Goal: Information Seeking & Learning: Find specific fact

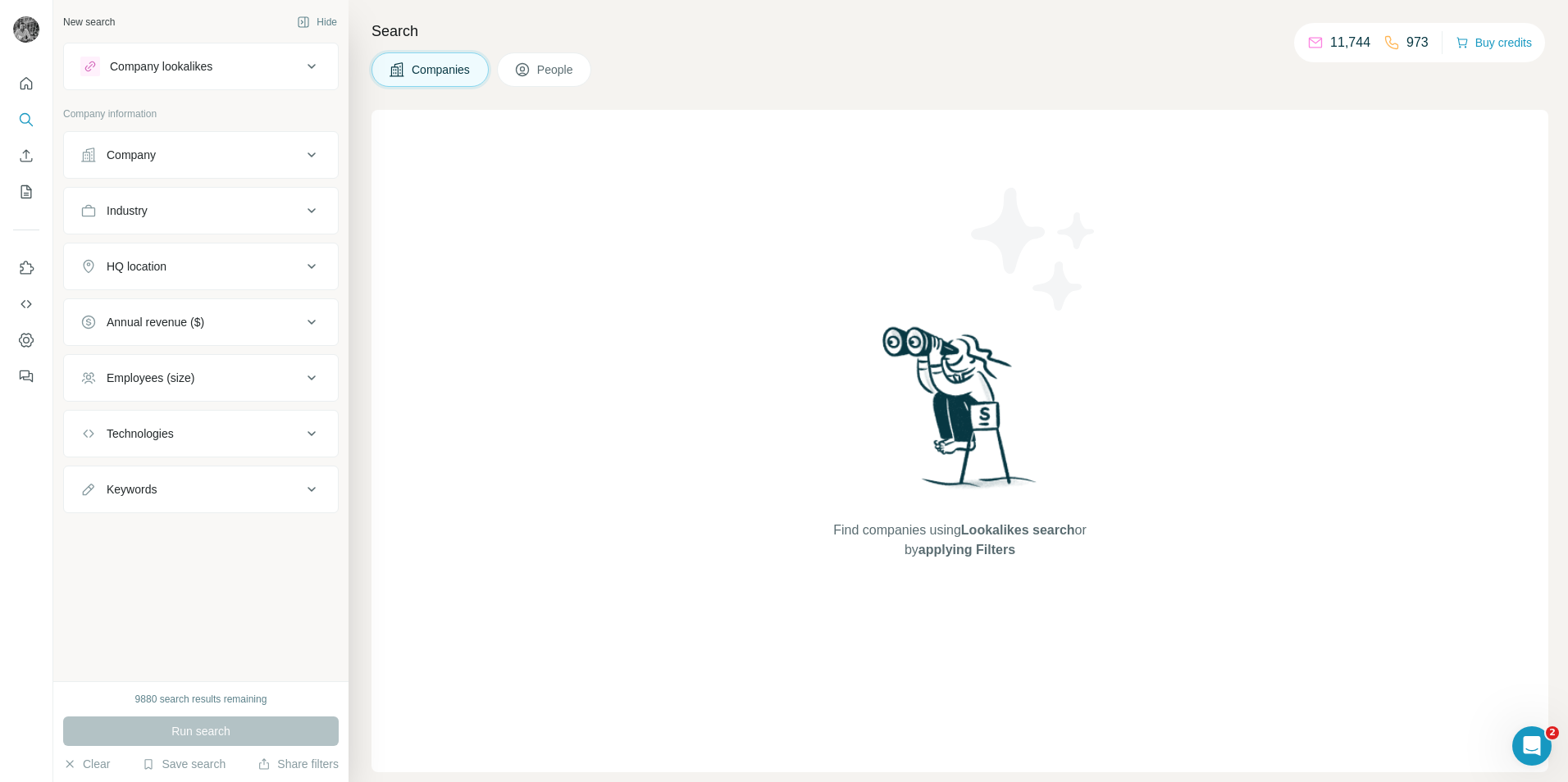
click at [486, 79] on button "Companies" at bounding box center [430, 69] width 118 height 34
click at [228, 153] on div "Company" at bounding box center [191, 155] width 221 height 17
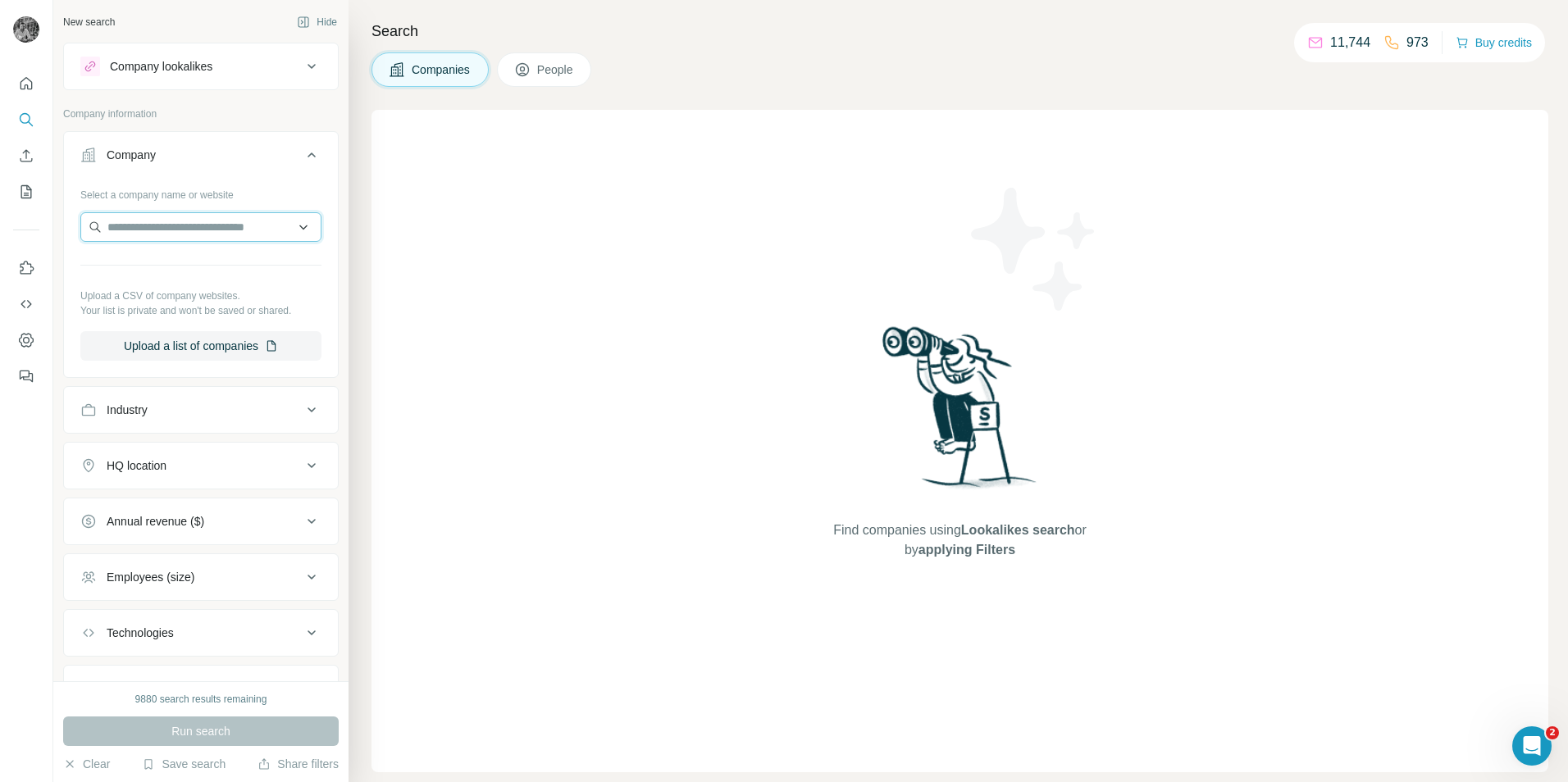
click at [190, 233] on input "text" at bounding box center [201, 227] width 241 height 29
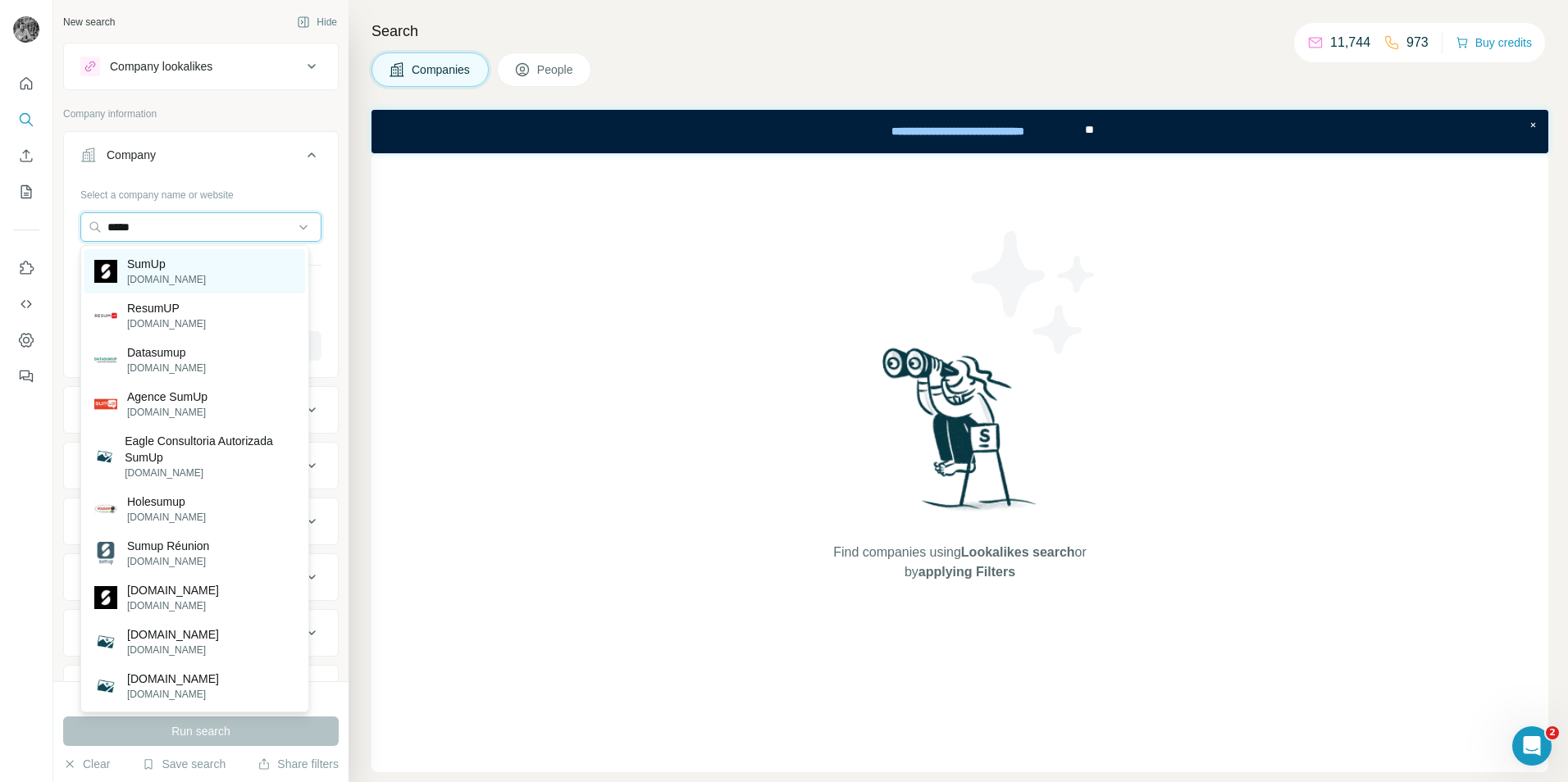
type input "*****"
click at [147, 272] on p "[DOMAIN_NAME]" at bounding box center [166, 280] width 79 height 15
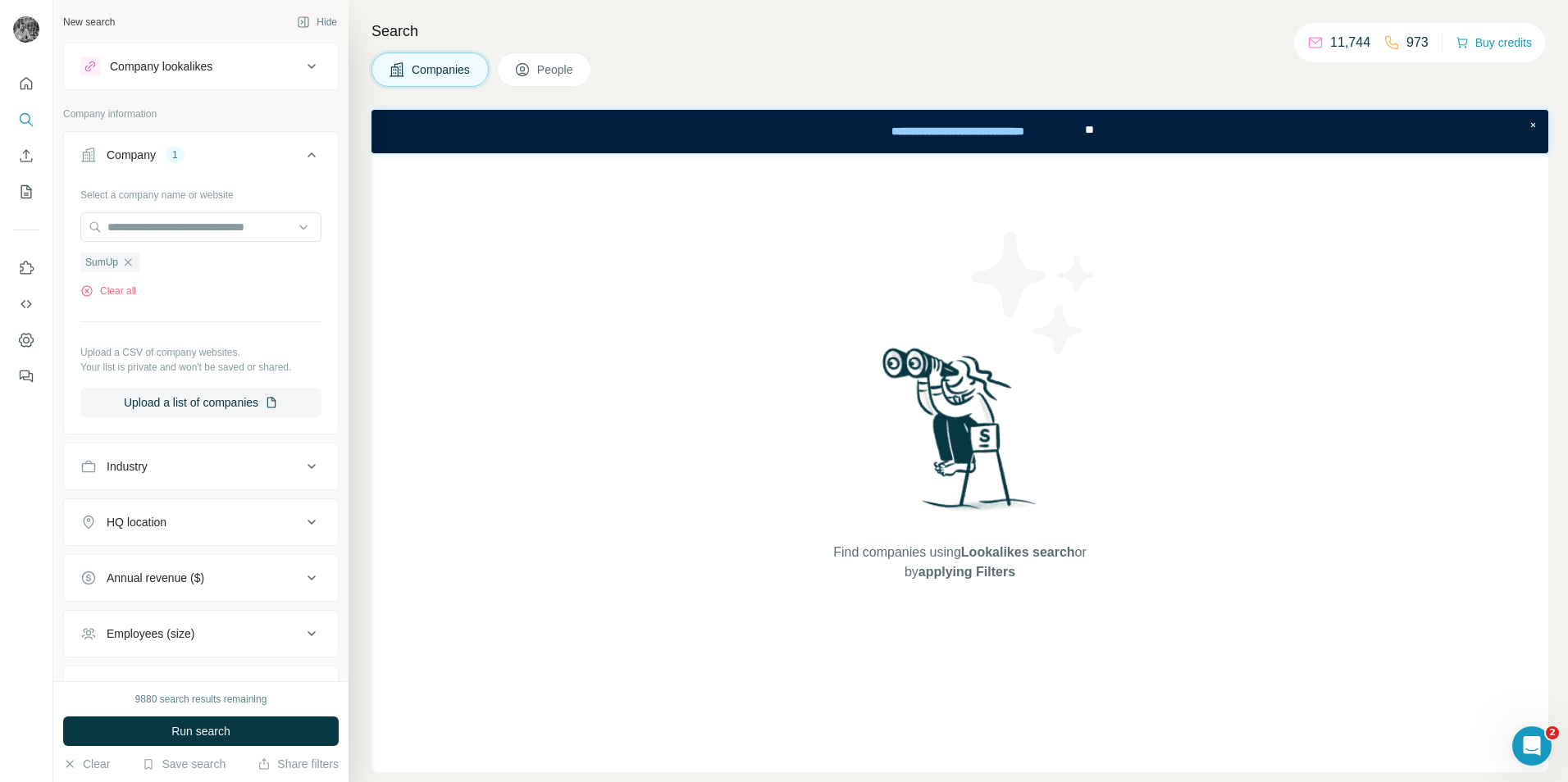
click at [221, 728] on span "Run search" at bounding box center [201, 732] width 59 height 17
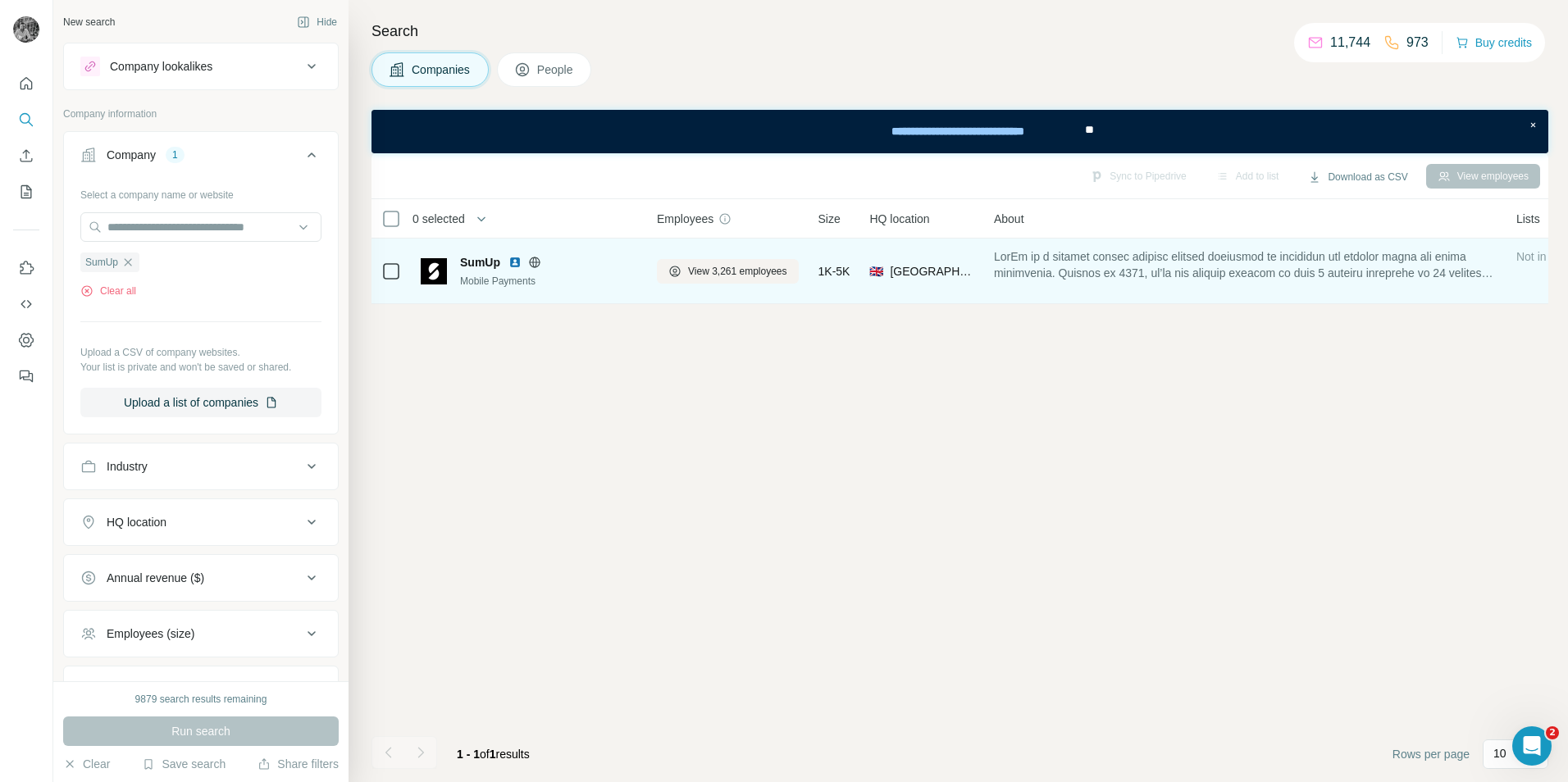
click at [466, 264] on span "SumUp" at bounding box center [480, 263] width 40 height 17
click at [476, 262] on span "SumUp" at bounding box center [480, 263] width 40 height 17
click at [753, 270] on span "View 3,261 employees" at bounding box center [738, 271] width 99 height 15
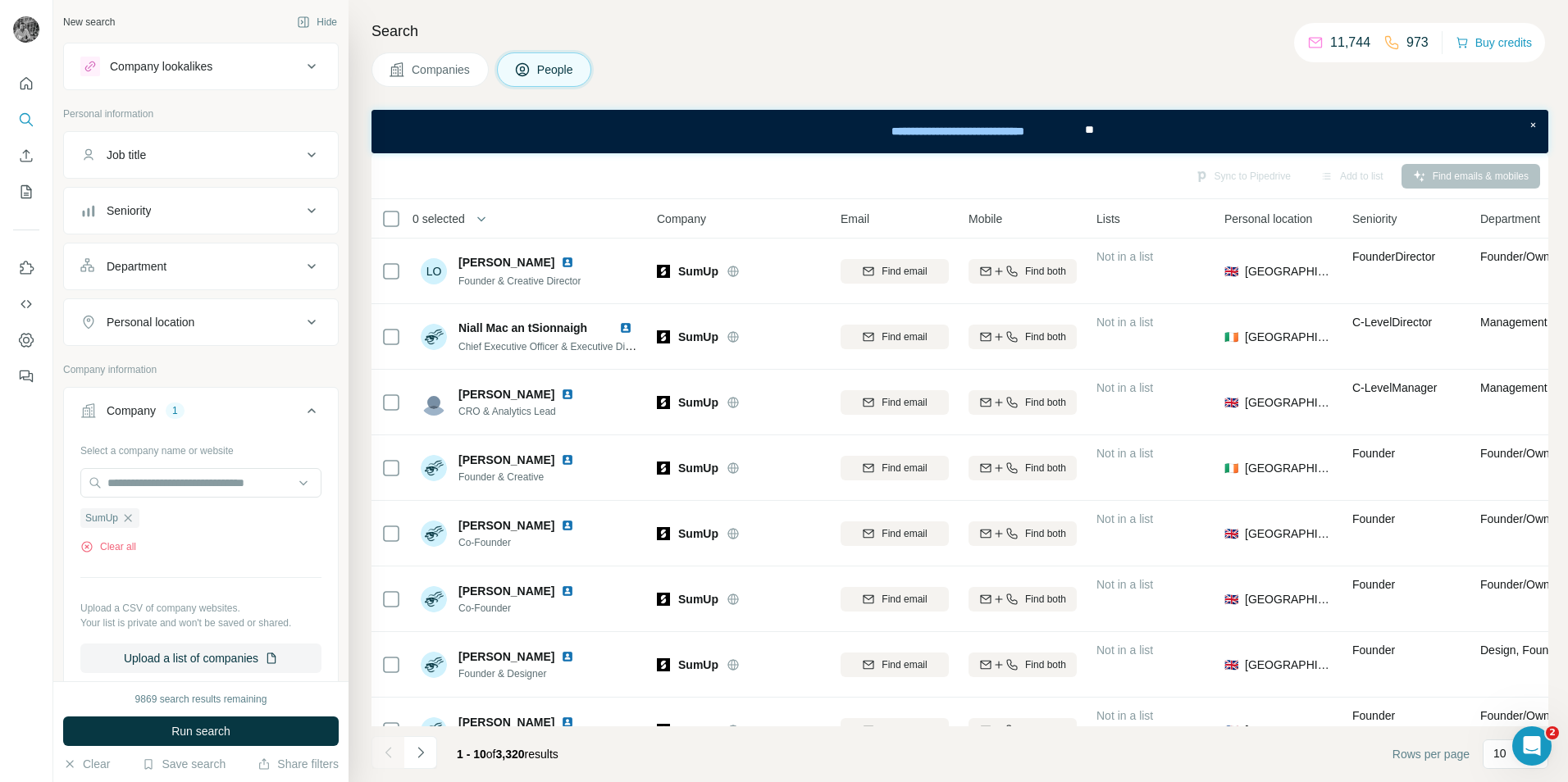
click at [302, 408] on icon at bounding box center [311, 410] width 19 height 19
click at [296, 170] on button "Job title" at bounding box center [201, 155] width 274 height 39
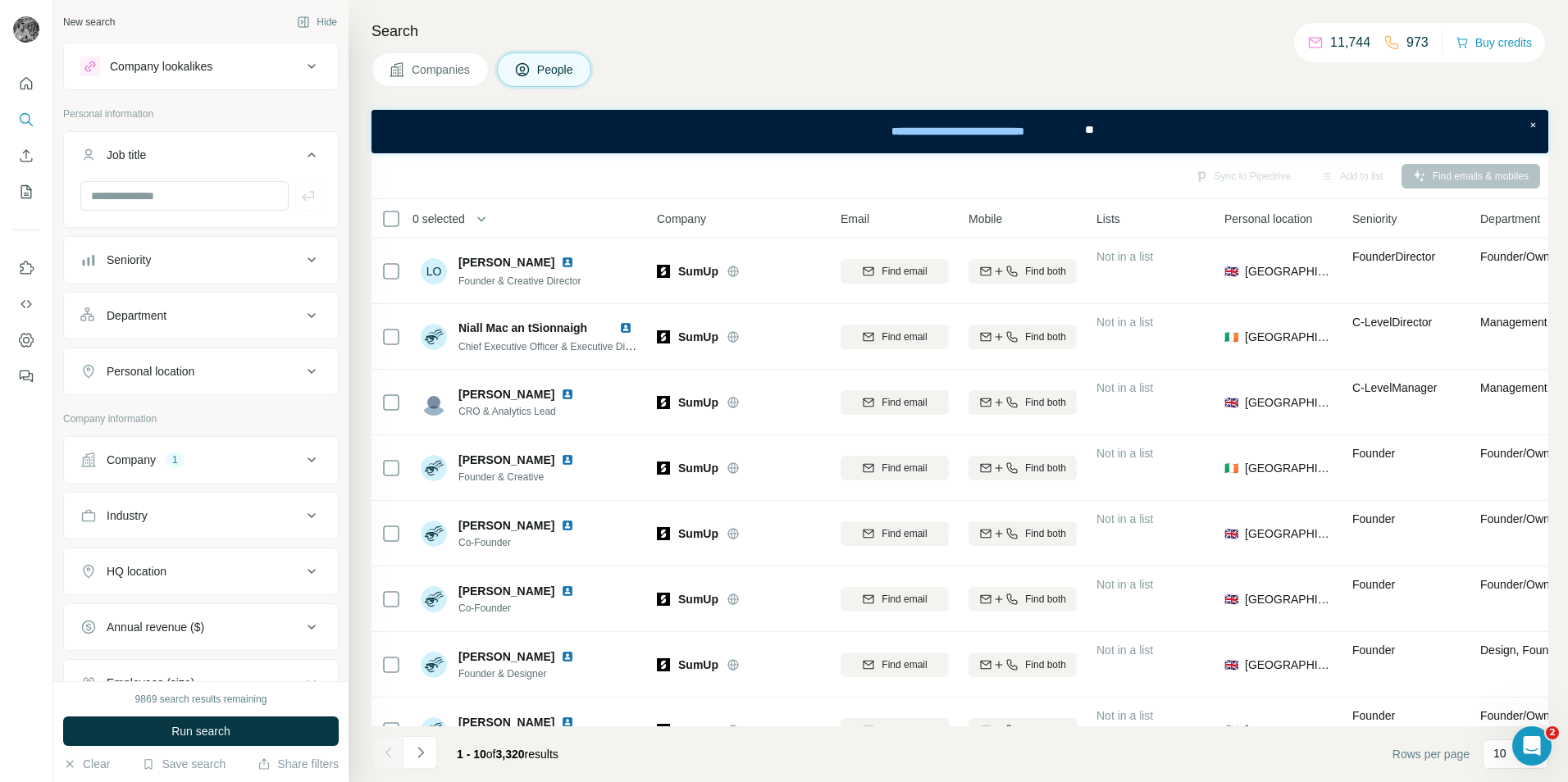
click at [296, 170] on button "Job title" at bounding box center [201, 158] width 274 height 46
click at [269, 130] on div "Personal information" at bounding box center [201, 118] width 276 height 24
click at [313, 80] on button "Company lookalikes" at bounding box center [201, 66] width 274 height 39
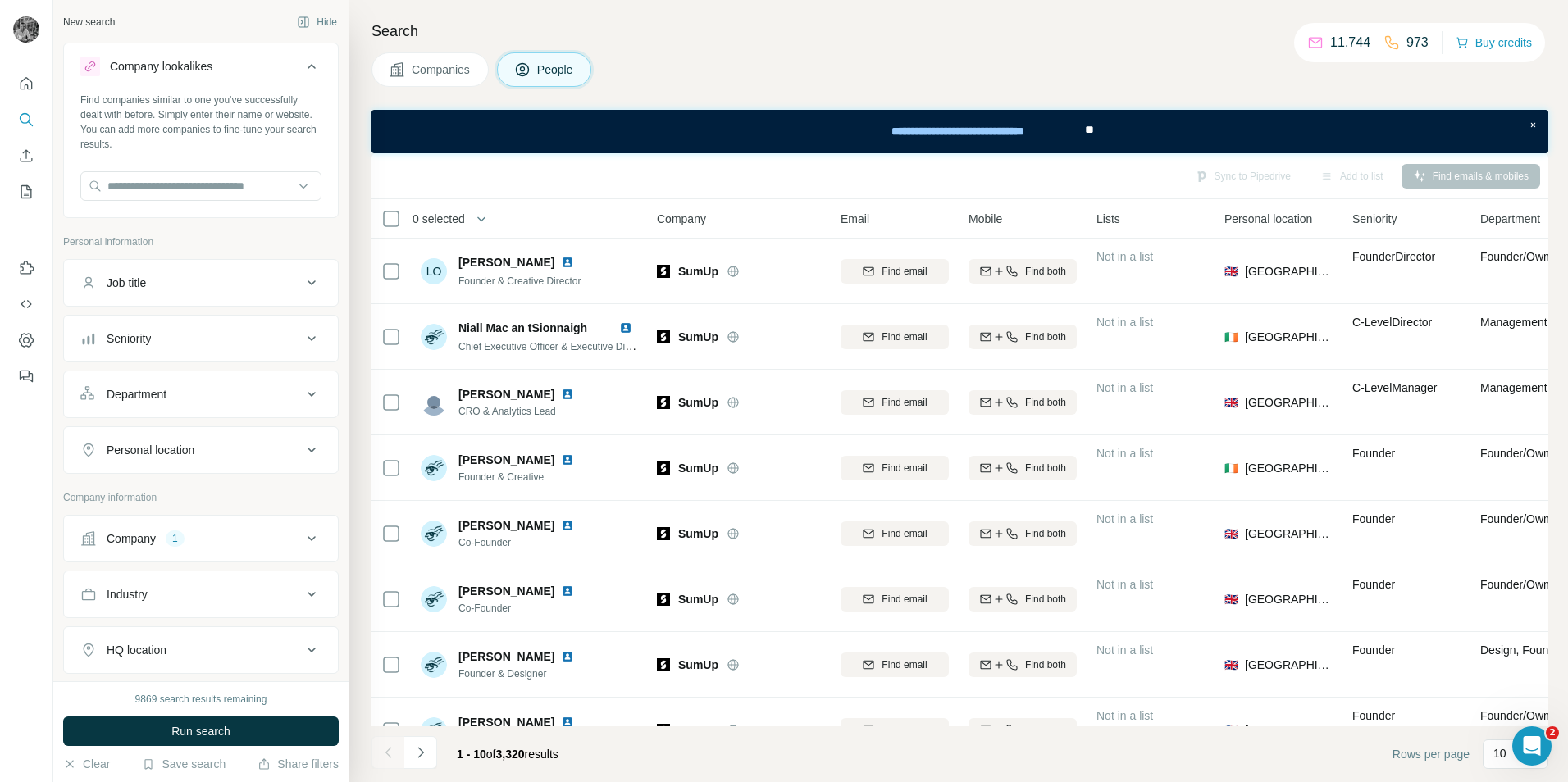
click at [308, 74] on icon at bounding box center [311, 66] width 19 height 19
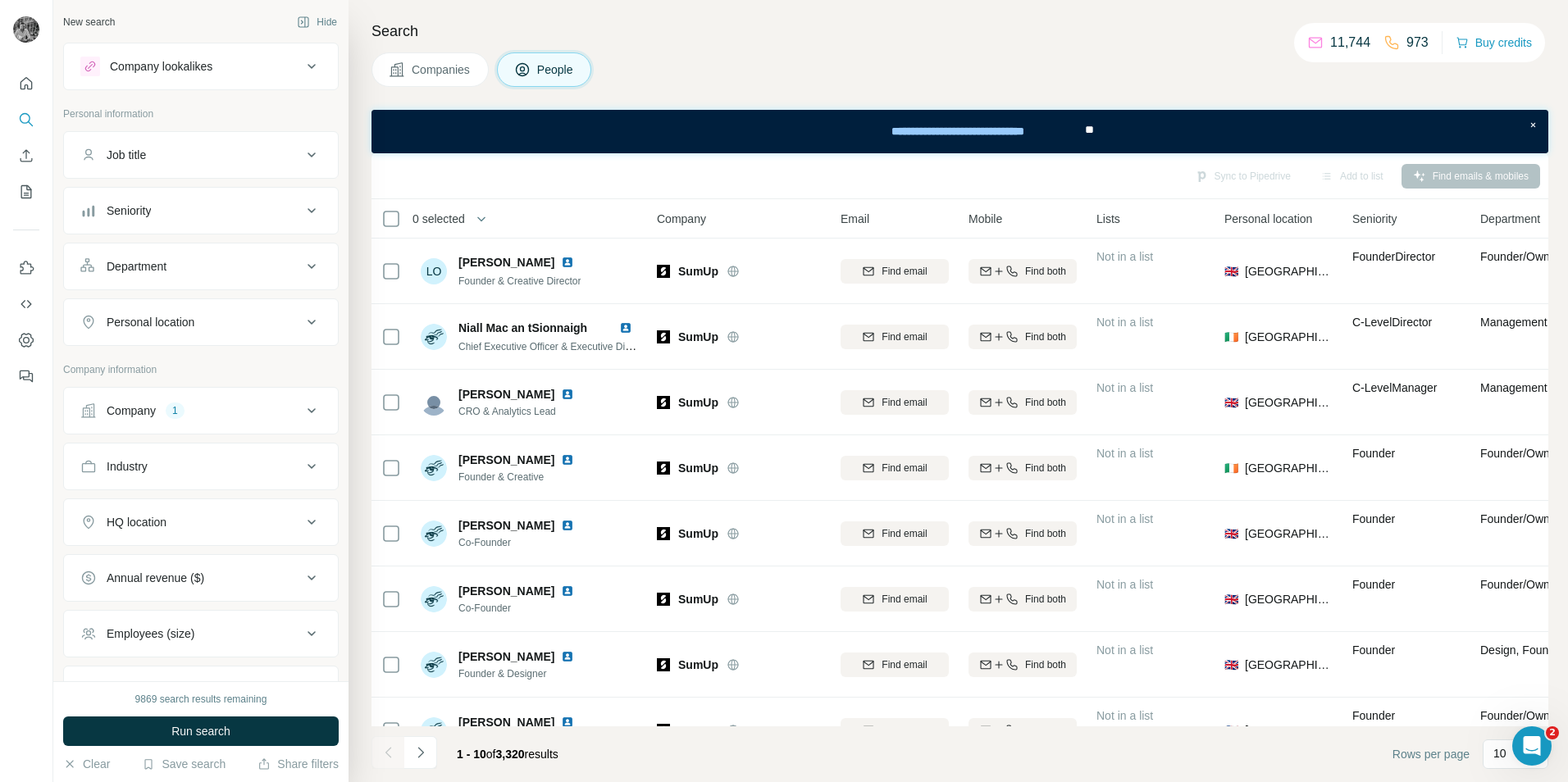
click at [252, 203] on div "Seniority" at bounding box center [191, 211] width 221 height 17
click at [267, 204] on div "Seniority" at bounding box center [191, 211] width 221 height 17
click at [259, 270] on div "Department" at bounding box center [191, 266] width 221 height 17
click at [182, 303] on input at bounding box center [192, 307] width 203 height 18
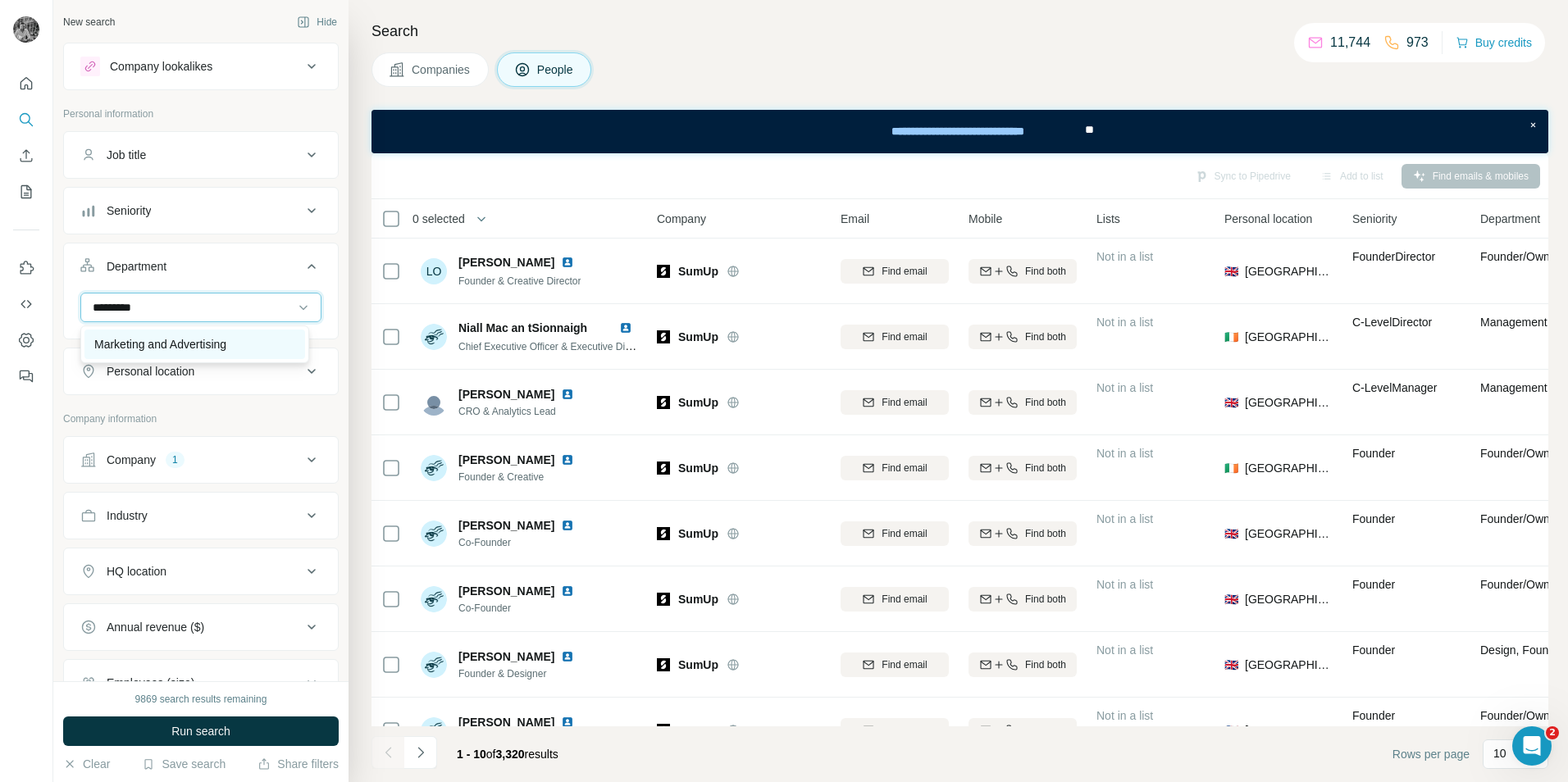
type input "*********"
click at [173, 335] on div "Marketing and Advertising" at bounding box center [195, 344] width 221 height 29
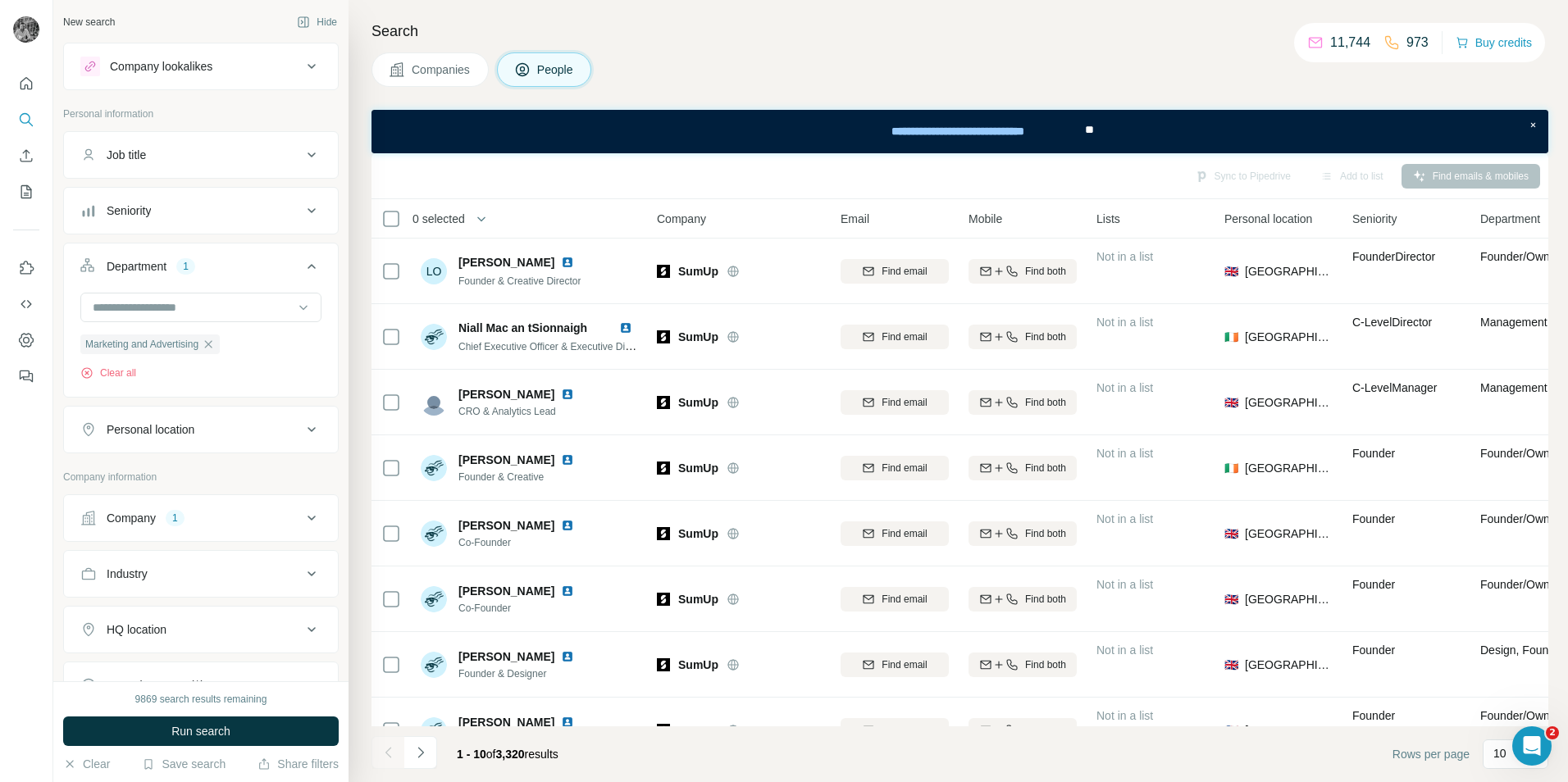
scroll to position [82, 0]
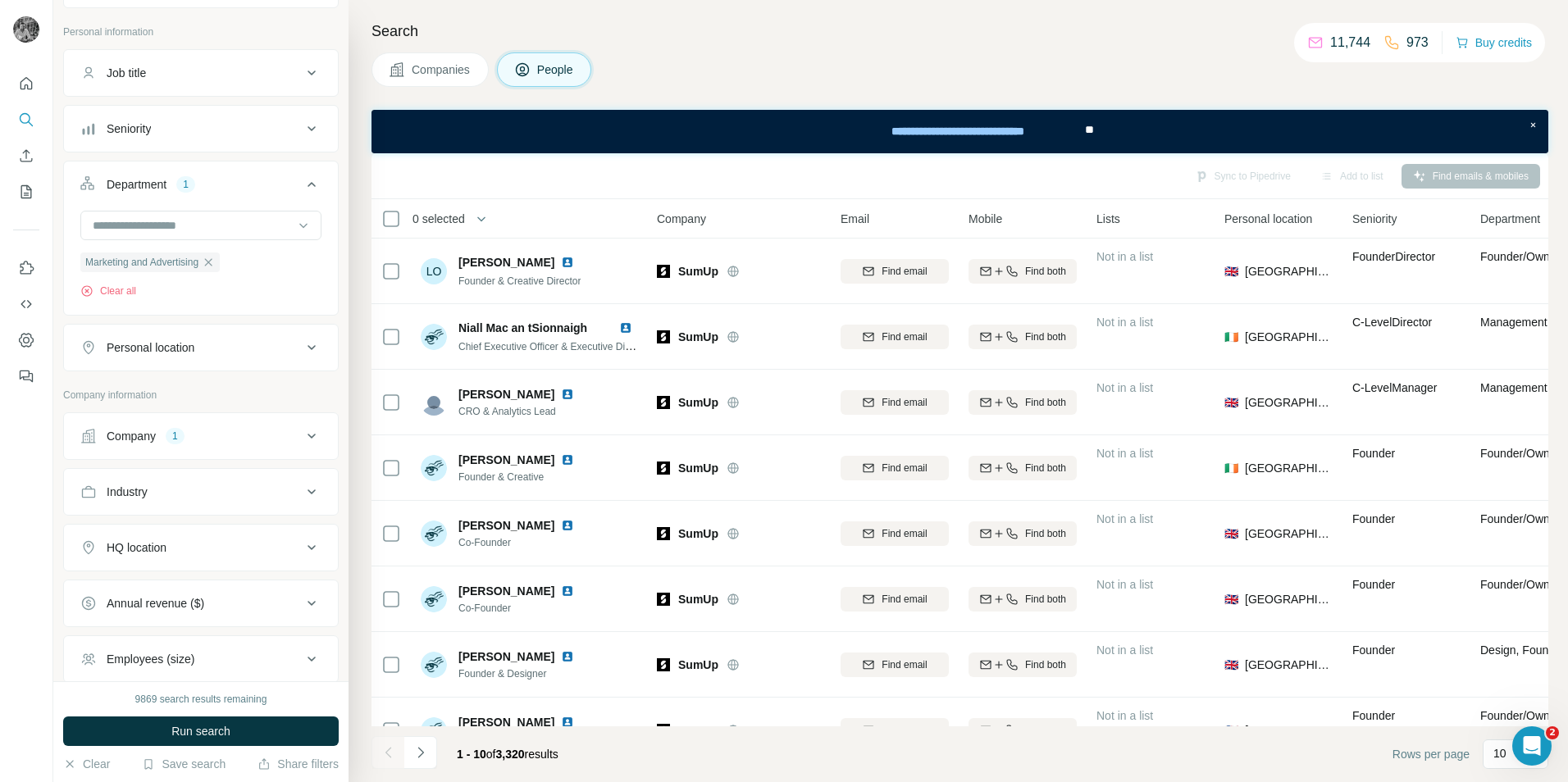
drag, startPoint x: 176, startPoint y: 550, endPoint x: 173, endPoint y: 559, distance: 9.5
click at [175, 550] on div "HQ location" at bounding box center [191, 548] width 221 height 17
click at [168, 585] on input "text" at bounding box center [201, 588] width 241 height 29
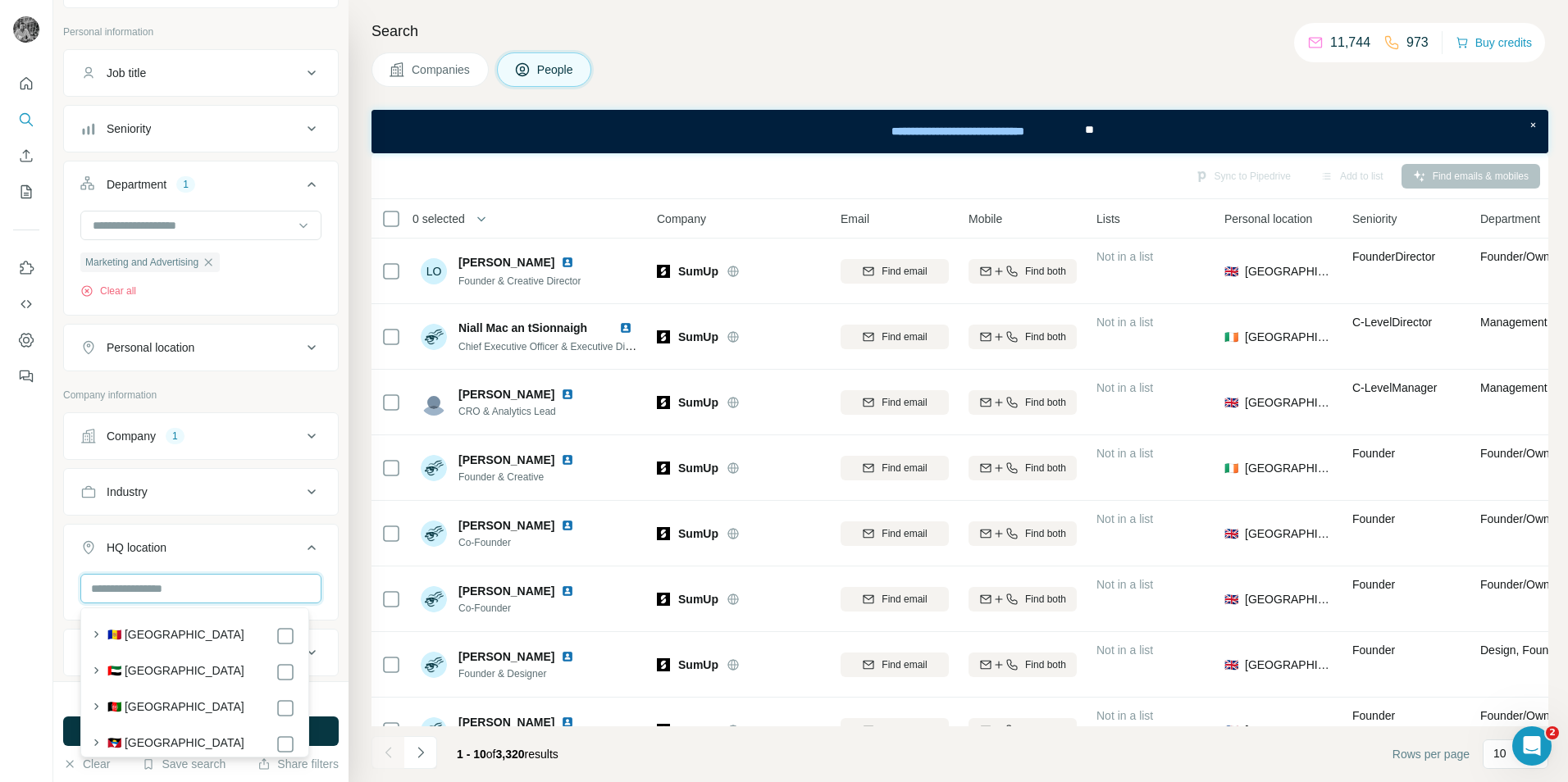
type input "*"
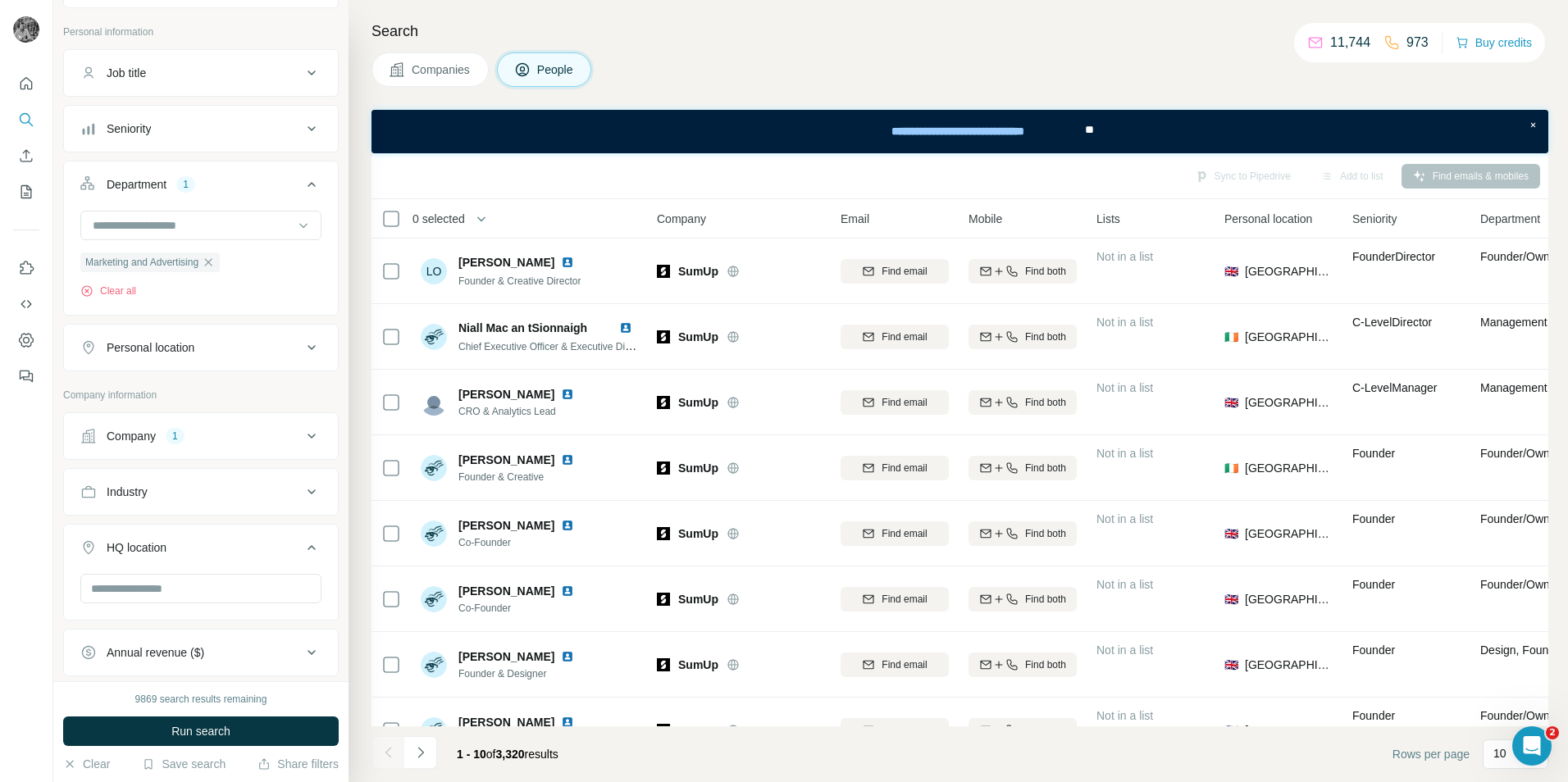
click at [284, 498] on div "Industry" at bounding box center [191, 492] width 221 height 17
click at [208, 529] on input at bounding box center [192, 533] width 203 height 18
click at [253, 460] on ul "Company 1 Industry HQ location Annual revenue ($) Employees (size) Technologies…" at bounding box center [201, 653] width 276 height 480
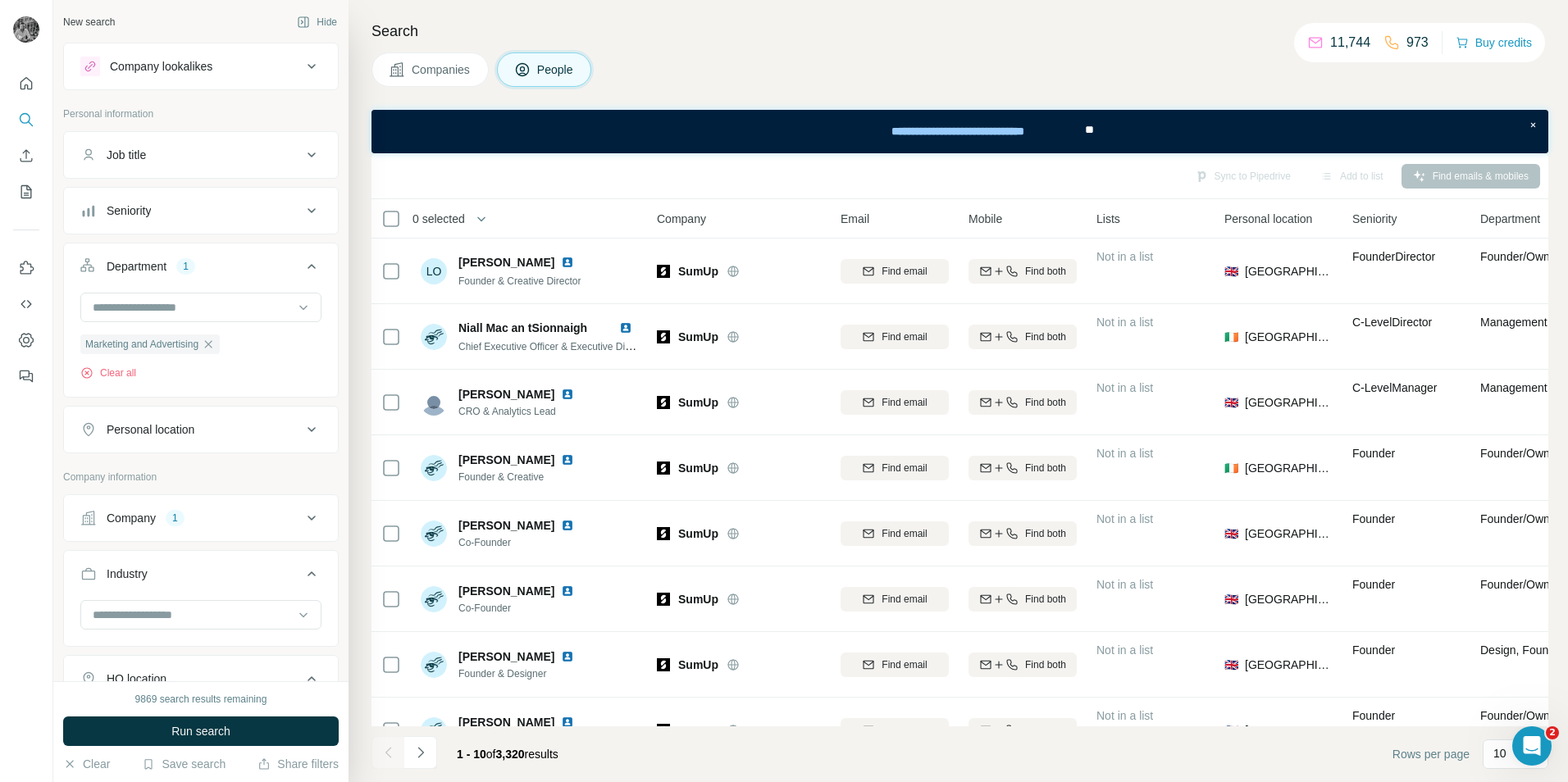
click at [224, 420] on button "Personal location" at bounding box center [201, 429] width 274 height 39
click at [145, 484] on input "text" at bounding box center [201, 470] width 241 height 29
type input "******"
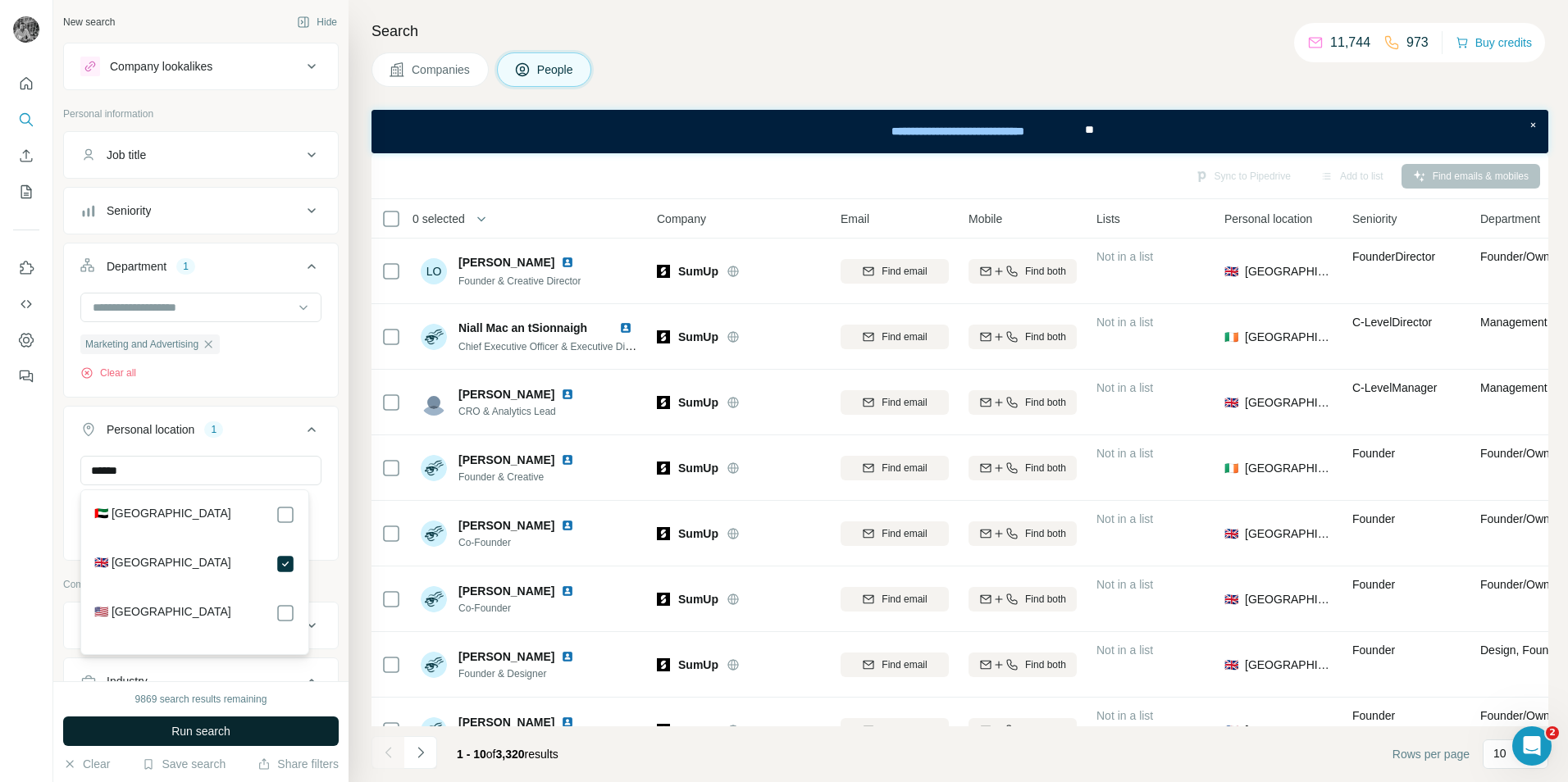
click at [218, 734] on span "Run search" at bounding box center [201, 732] width 59 height 17
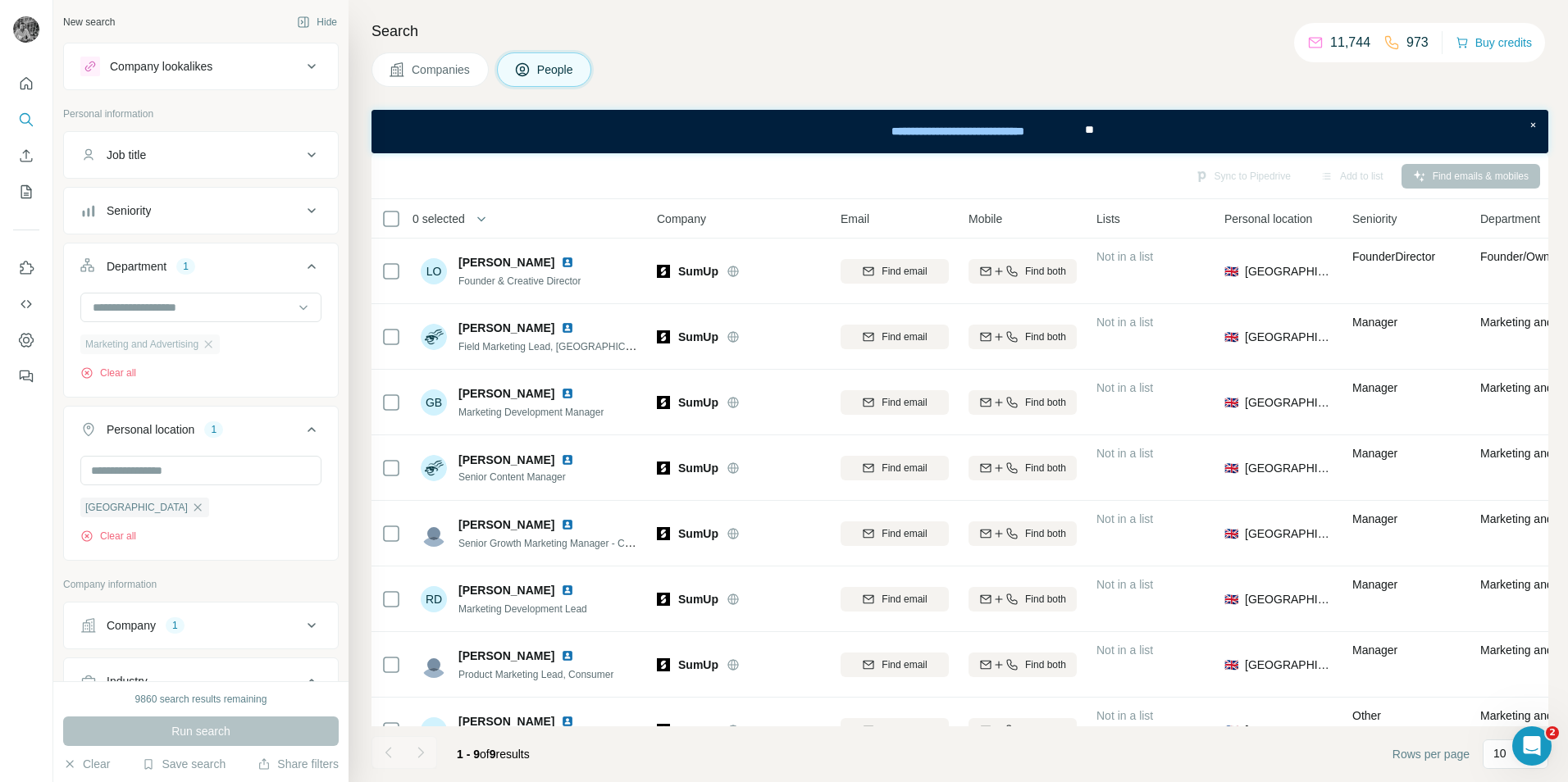
click at [218, 337] on div "Marketing and Advertising" at bounding box center [150, 344] width 139 height 19
click at [214, 344] on icon "button" at bounding box center [208, 344] width 13 height 13
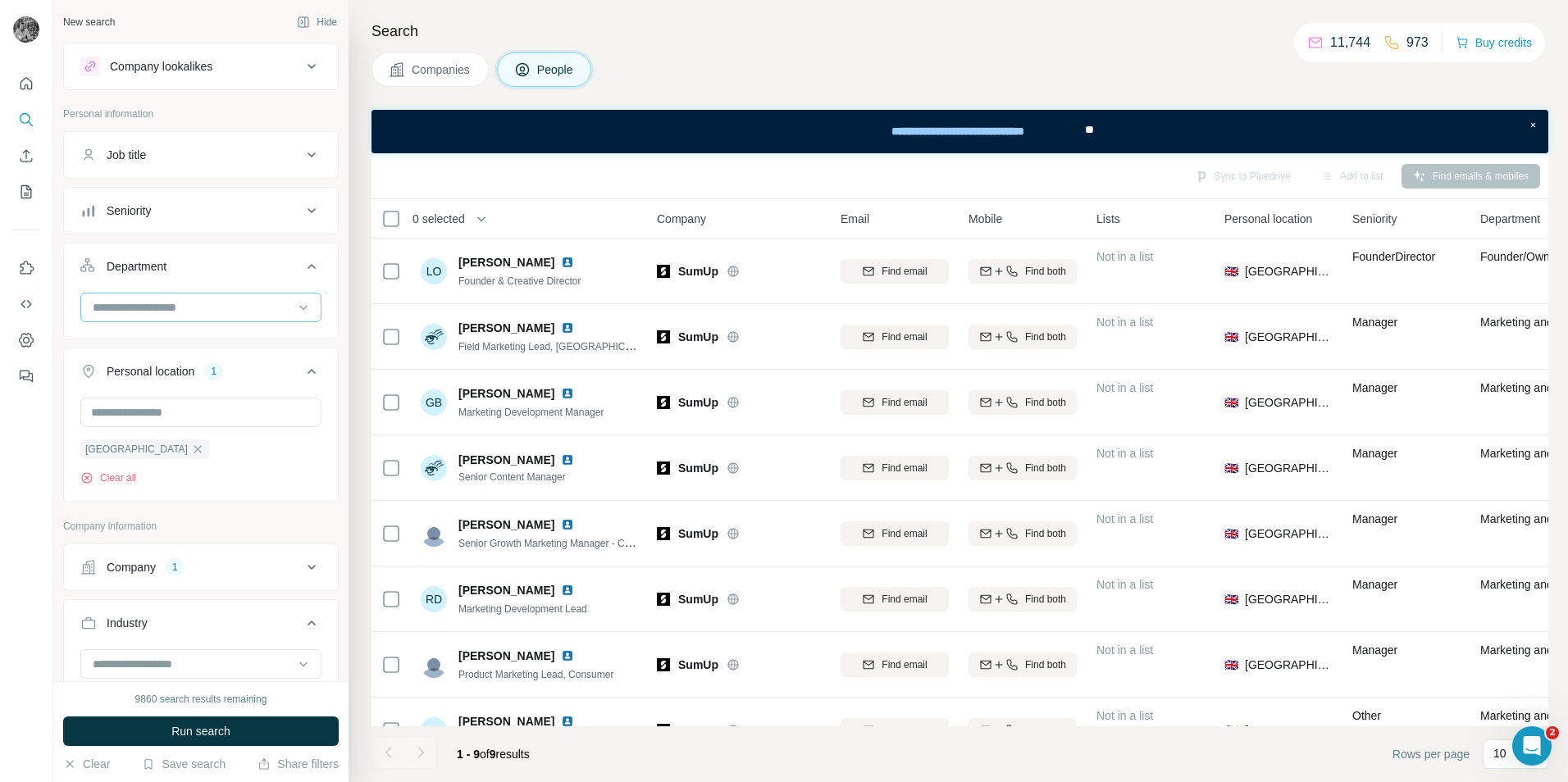
click at [197, 312] on input at bounding box center [192, 307] width 203 height 18
click at [231, 268] on div "Department" at bounding box center [191, 266] width 221 height 17
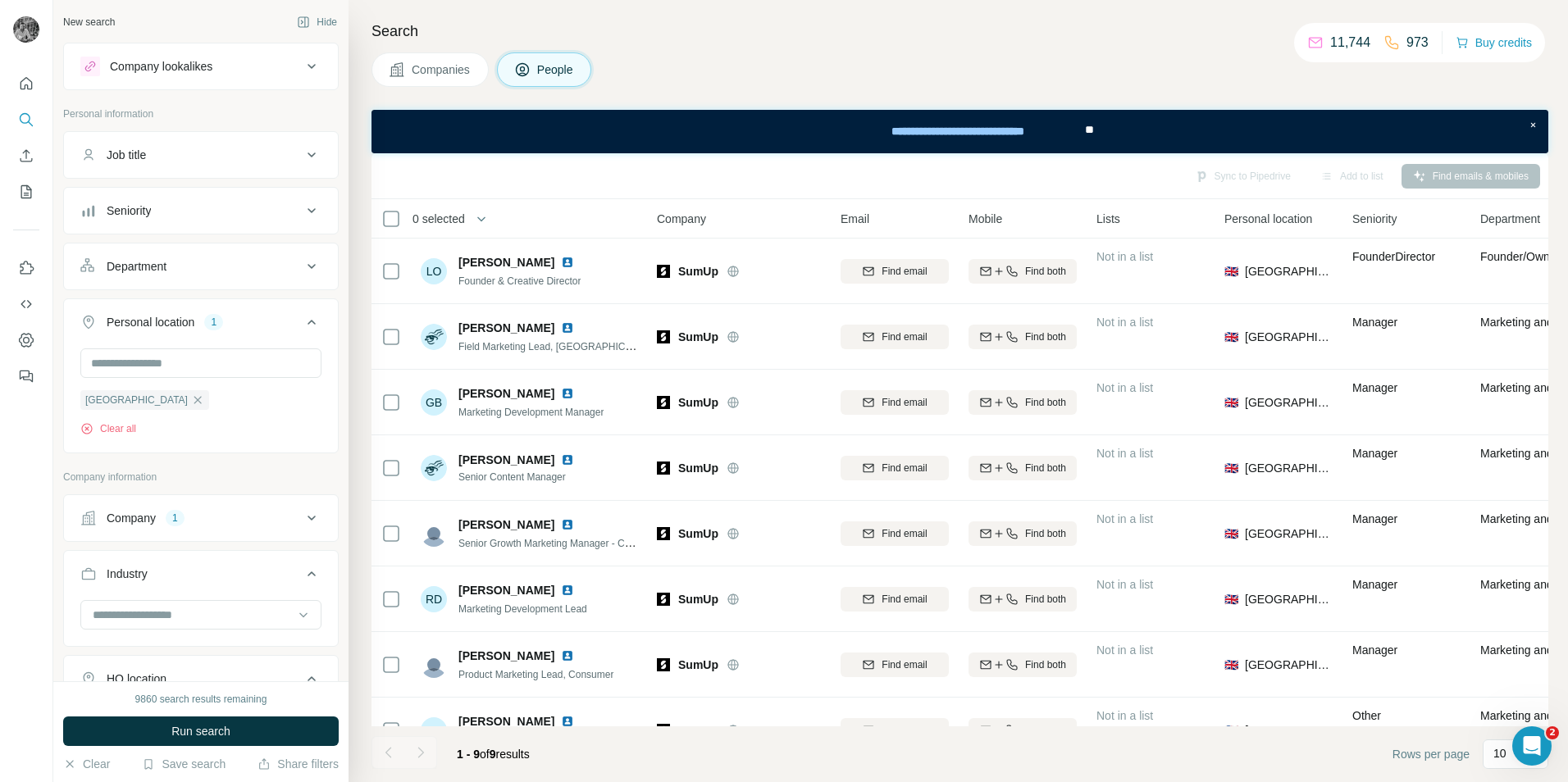
click at [187, 152] on div "Job title" at bounding box center [191, 155] width 221 height 17
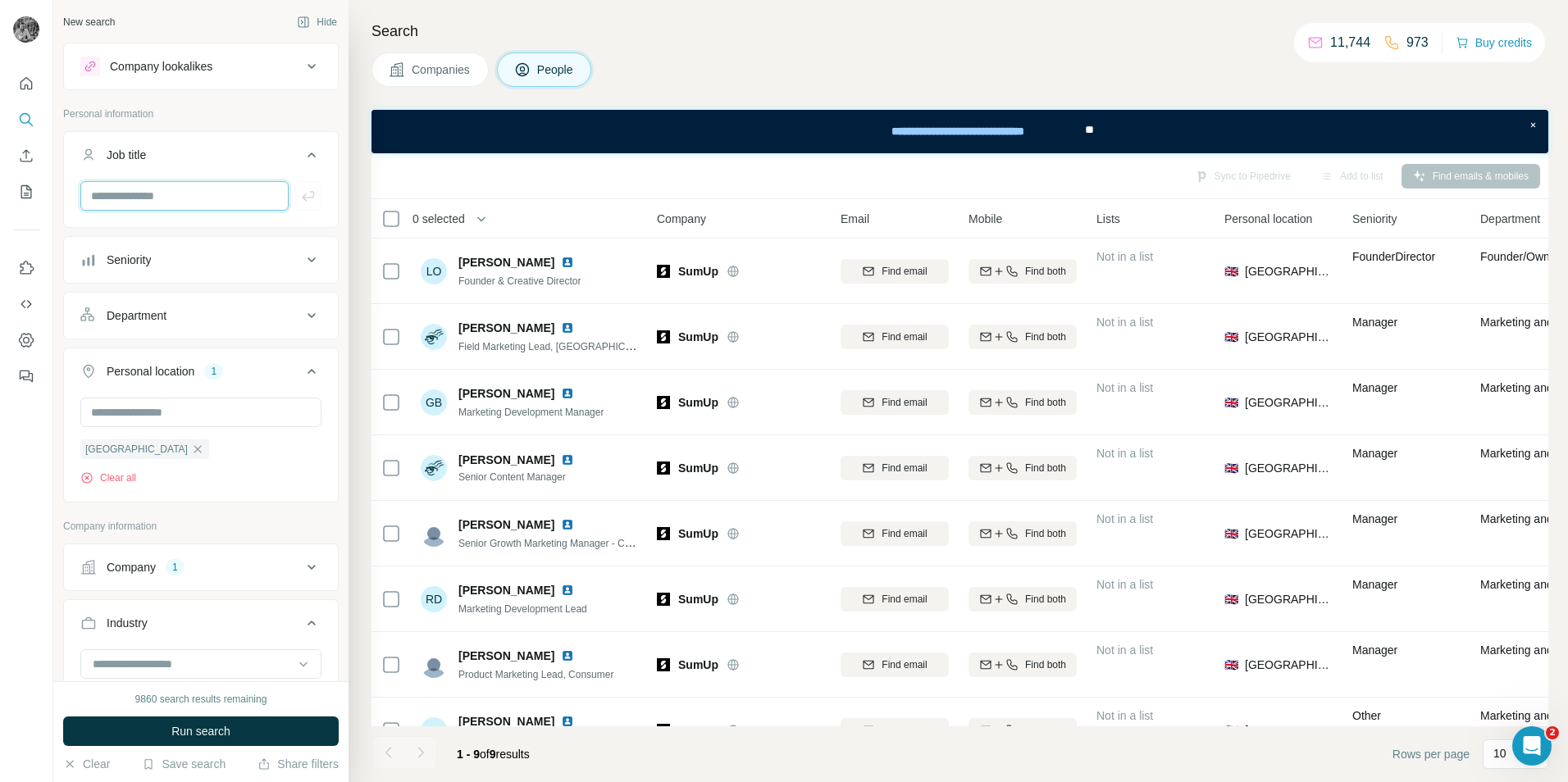
drag, startPoint x: 118, startPoint y: 197, endPoint x: 134, endPoint y: 204, distance: 17.5
click at [118, 197] on input "text" at bounding box center [185, 196] width 208 height 29
click at [165, 723] on button "Run search" at bounding box center [201, 731] width 276 height 29
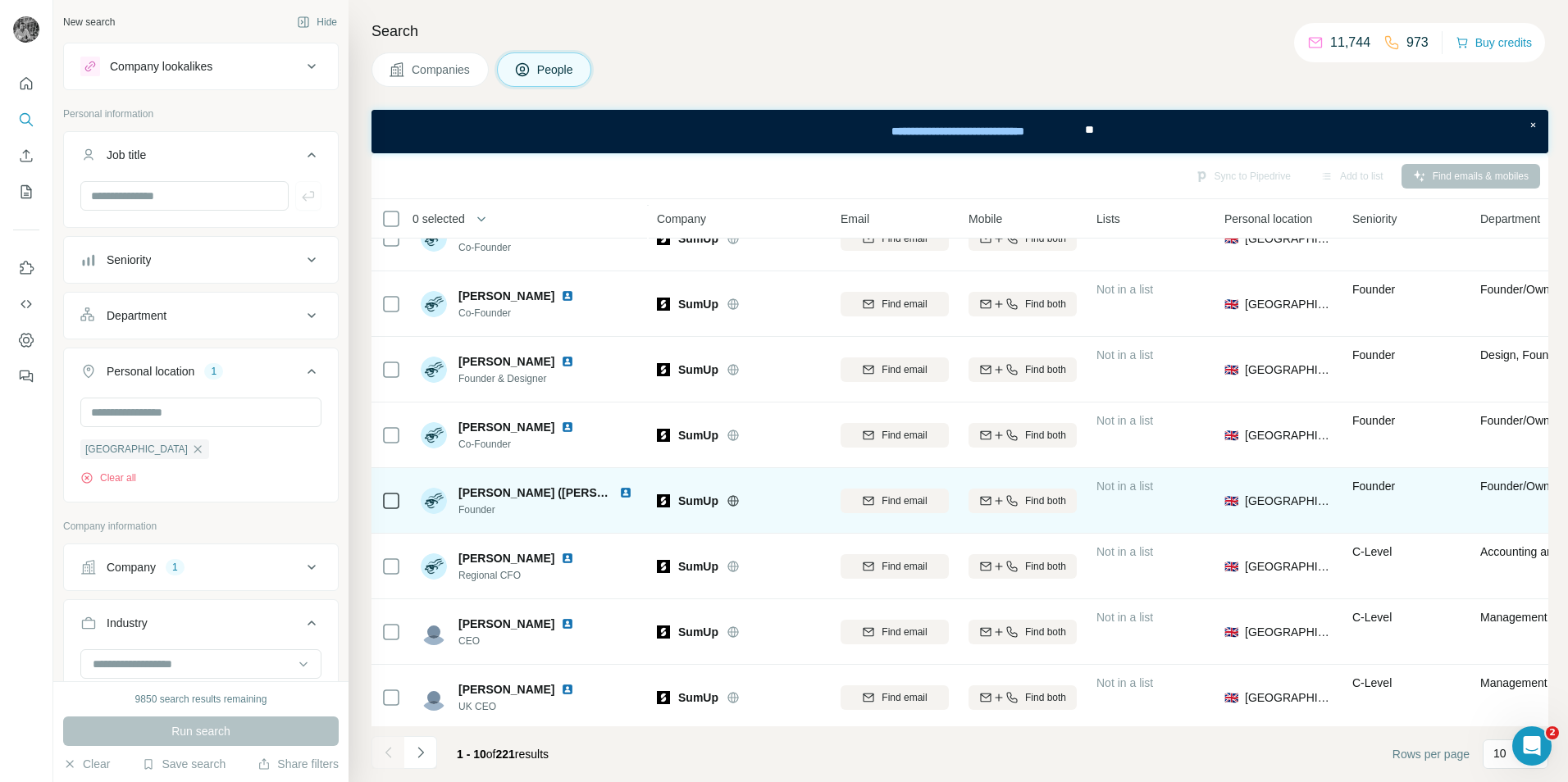
scroll to position [176, 0]
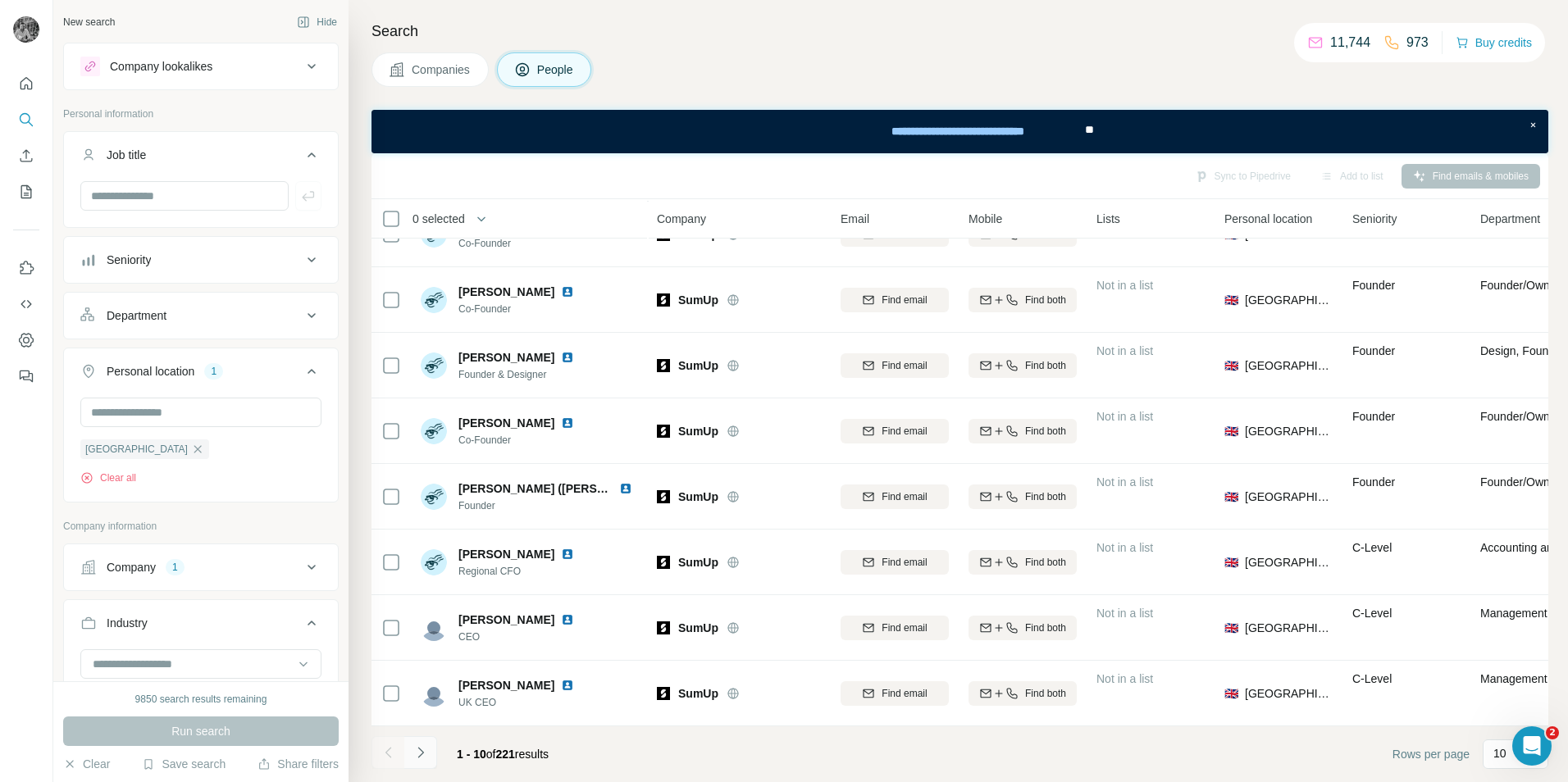
click at [421, 751] on icon "Navigate to next page" at bounding box center [420, 752] width 6 height 11
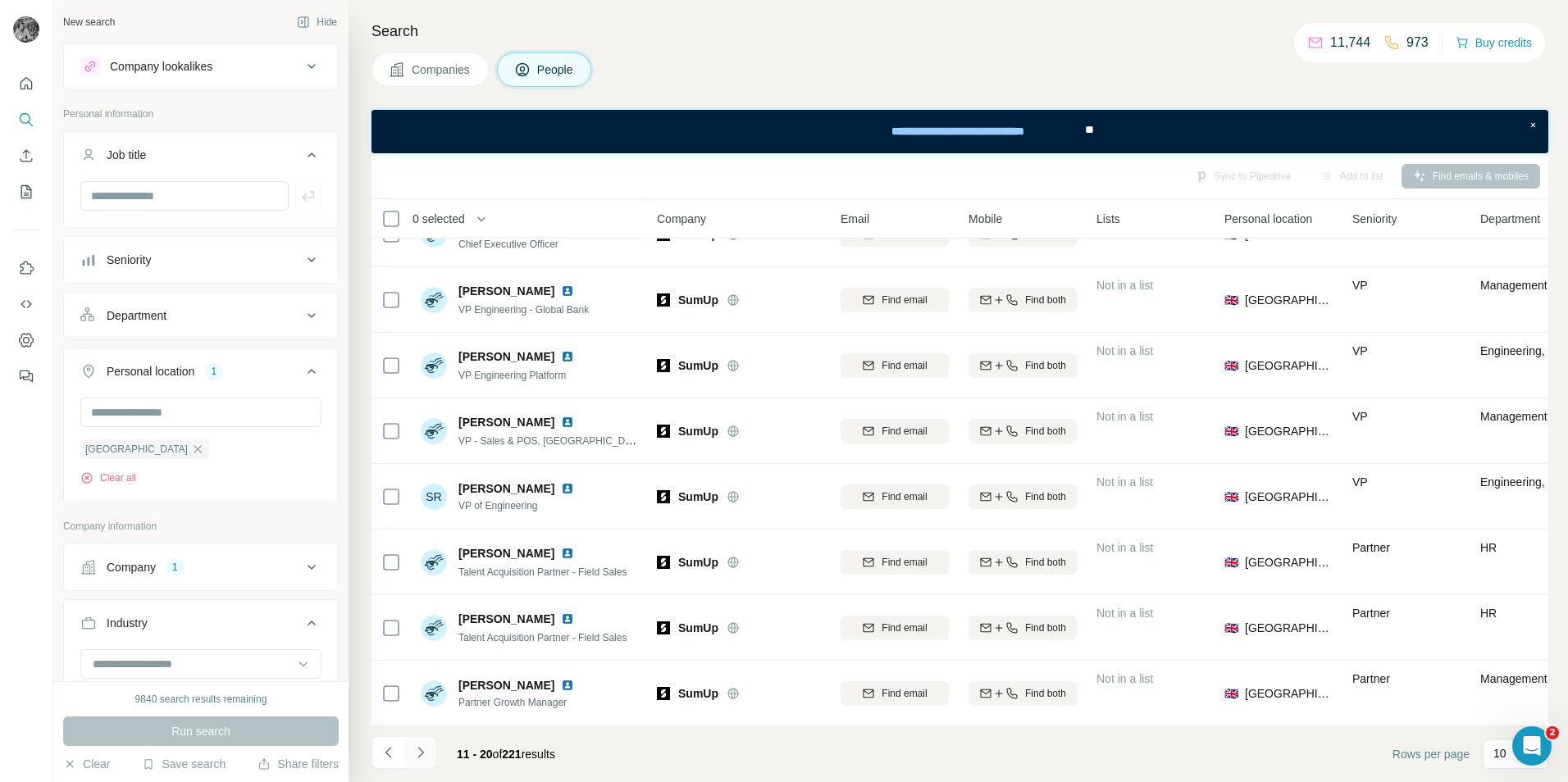
click at [424, 755] on icon "Navigate to next page" at bounding box center [421, 753] width 17 height 17
click at [422, 755] on icon "Navigate to next page" at bounding box center [421, 753] width 17 height 17
click at [433, 748] on button "Navigate to next page" at bounding box center [420, 752] width 33 height 33
click at [424, 753] on icon "Navigate to next page" at bounding box center [421, 753] width 17 height 17
click at [418, 752] on icon "Navigate to next page" at bounding box center [421, 753] width 17 height 17
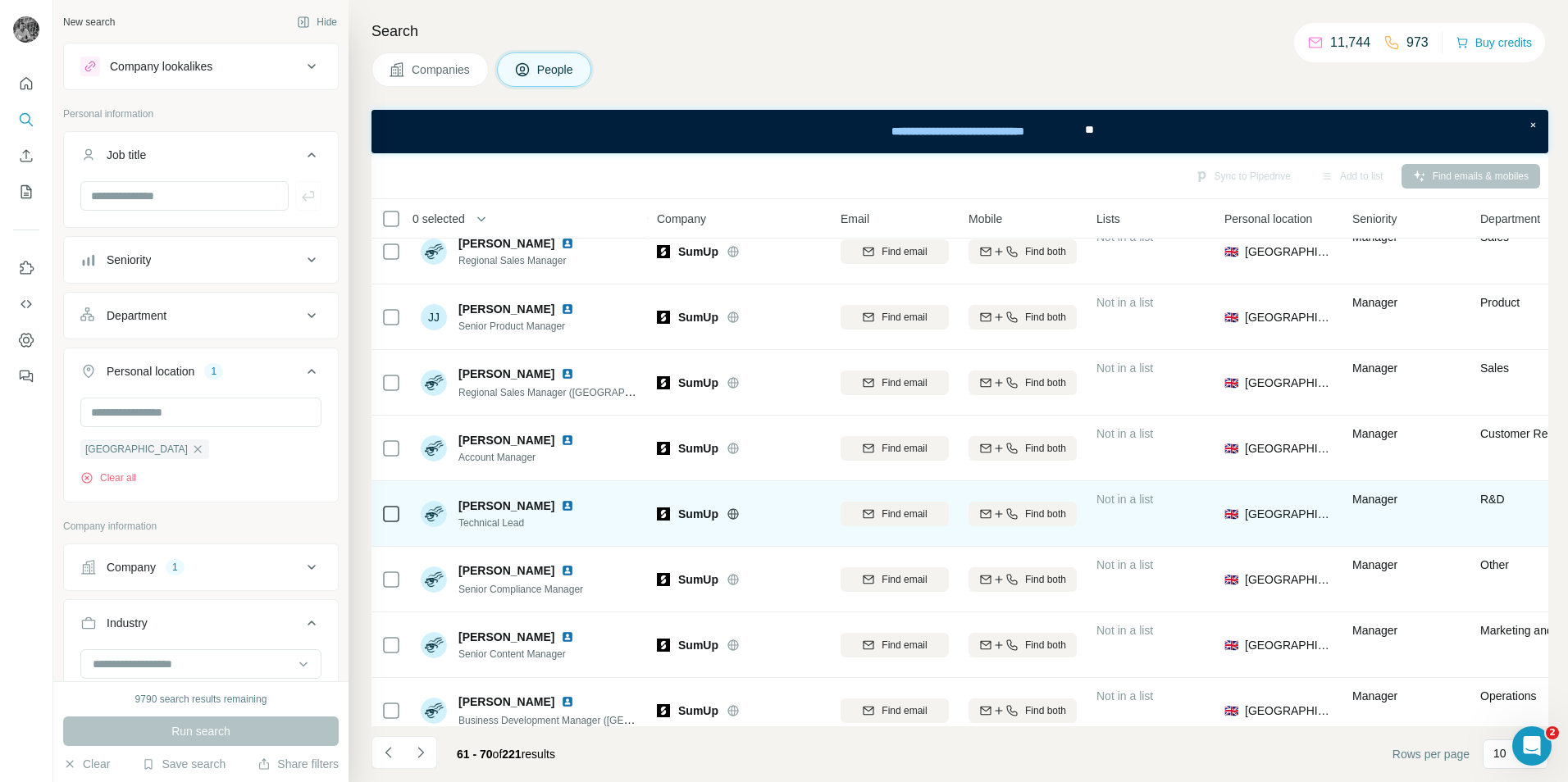
scroll to position [0, 0]
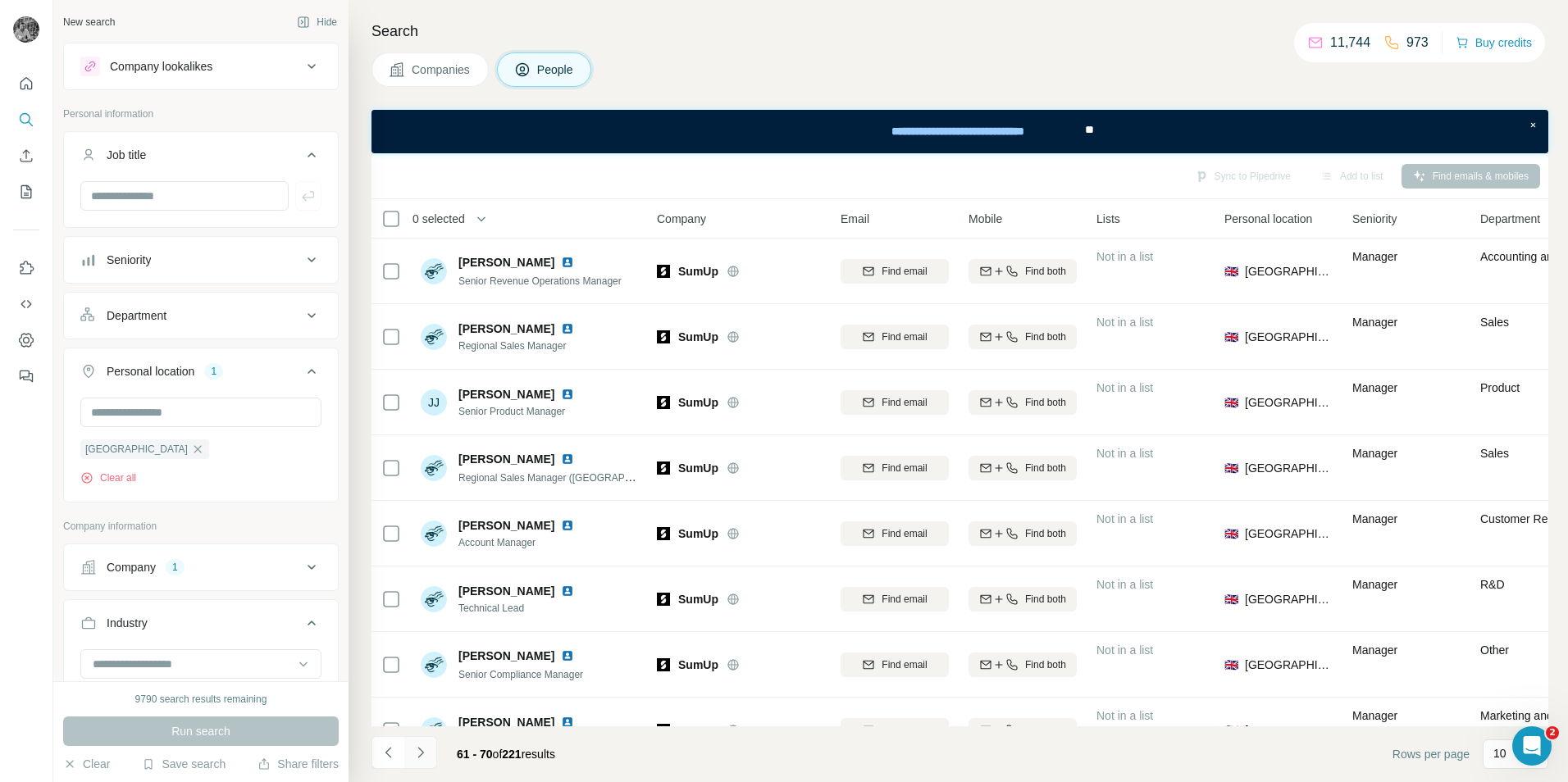
click at [411, 747] on button "Navigate to next page" at bounding box center [420, 752] width 33 height 33
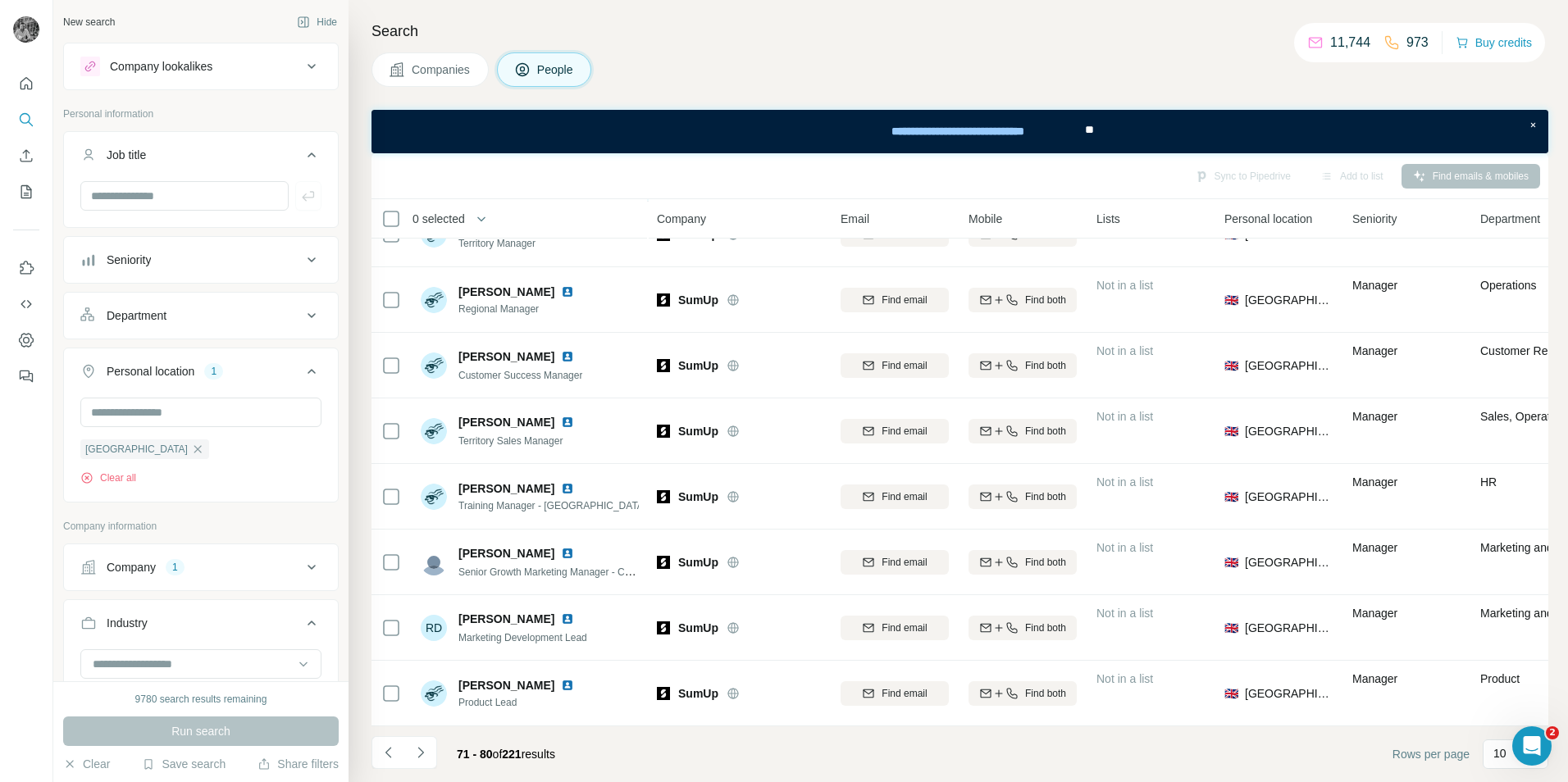
scroll to position [176, 0]
click at [418, 754] on icon "Navigate to next page" at bounding box center [421, 753] width 17 height 17
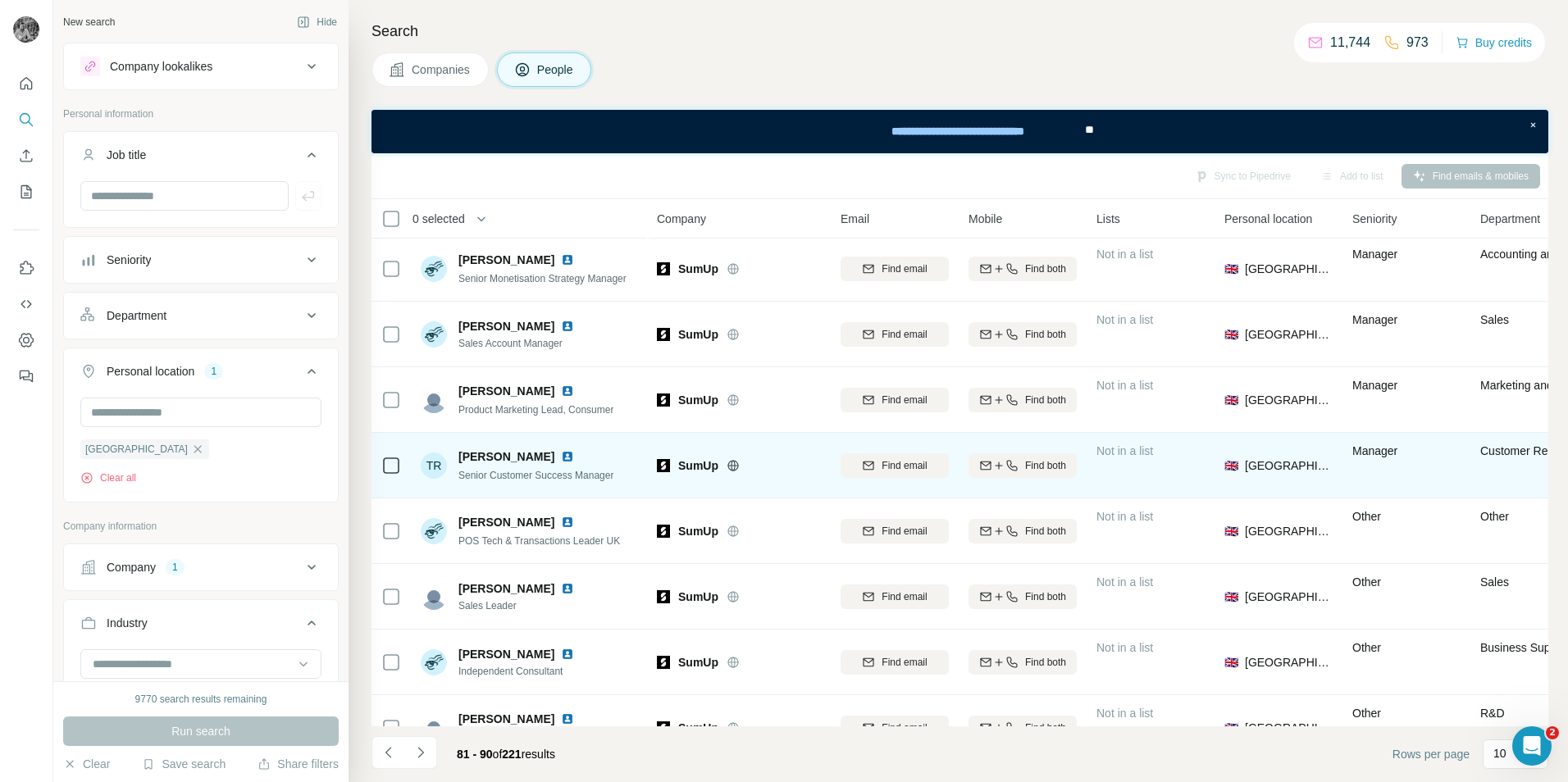
scroll to position [0, 0]
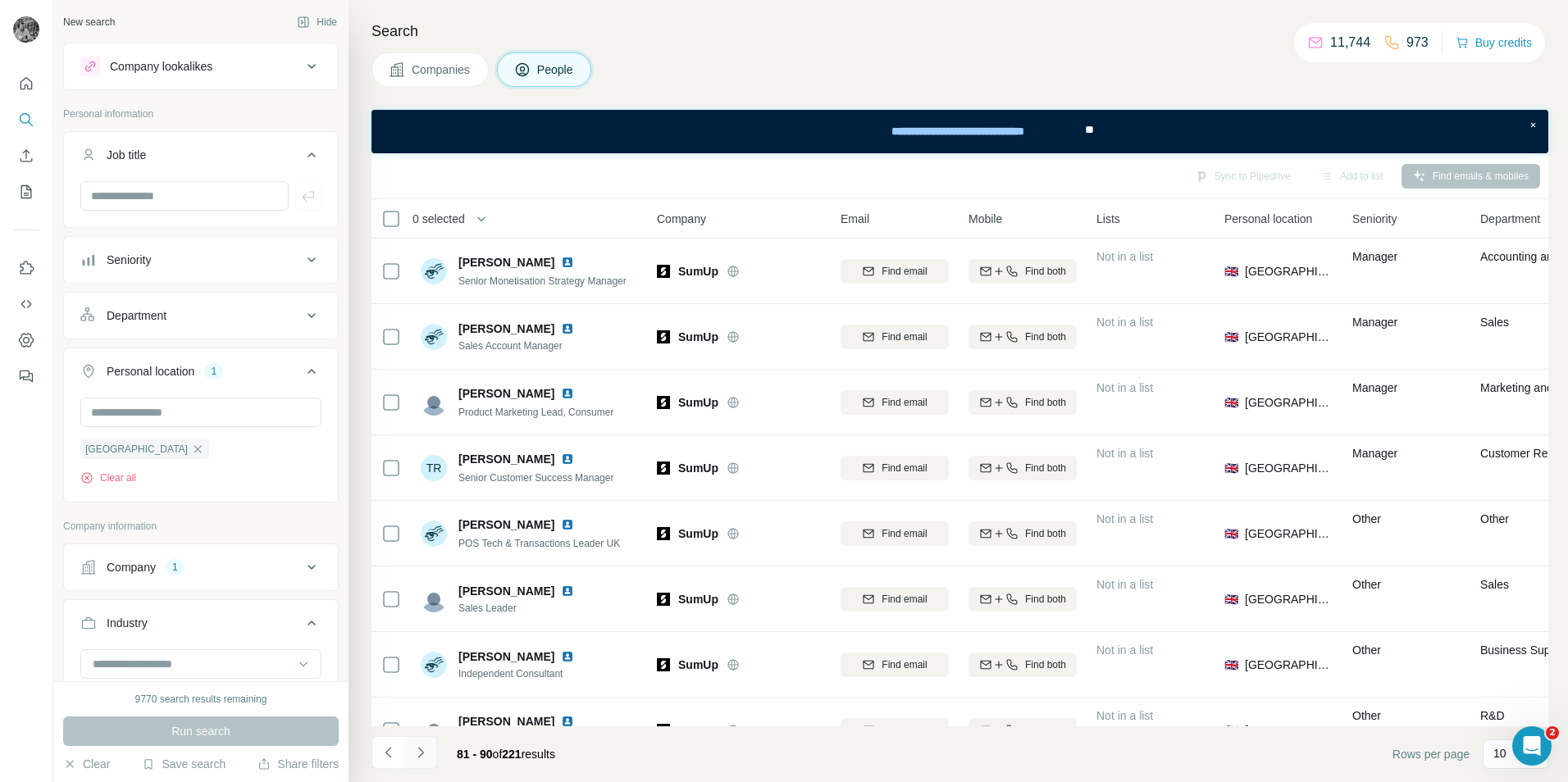
click at [418, 759] on icon "Navigate to next page" at bounding box center [421, 753] width 17 height 17
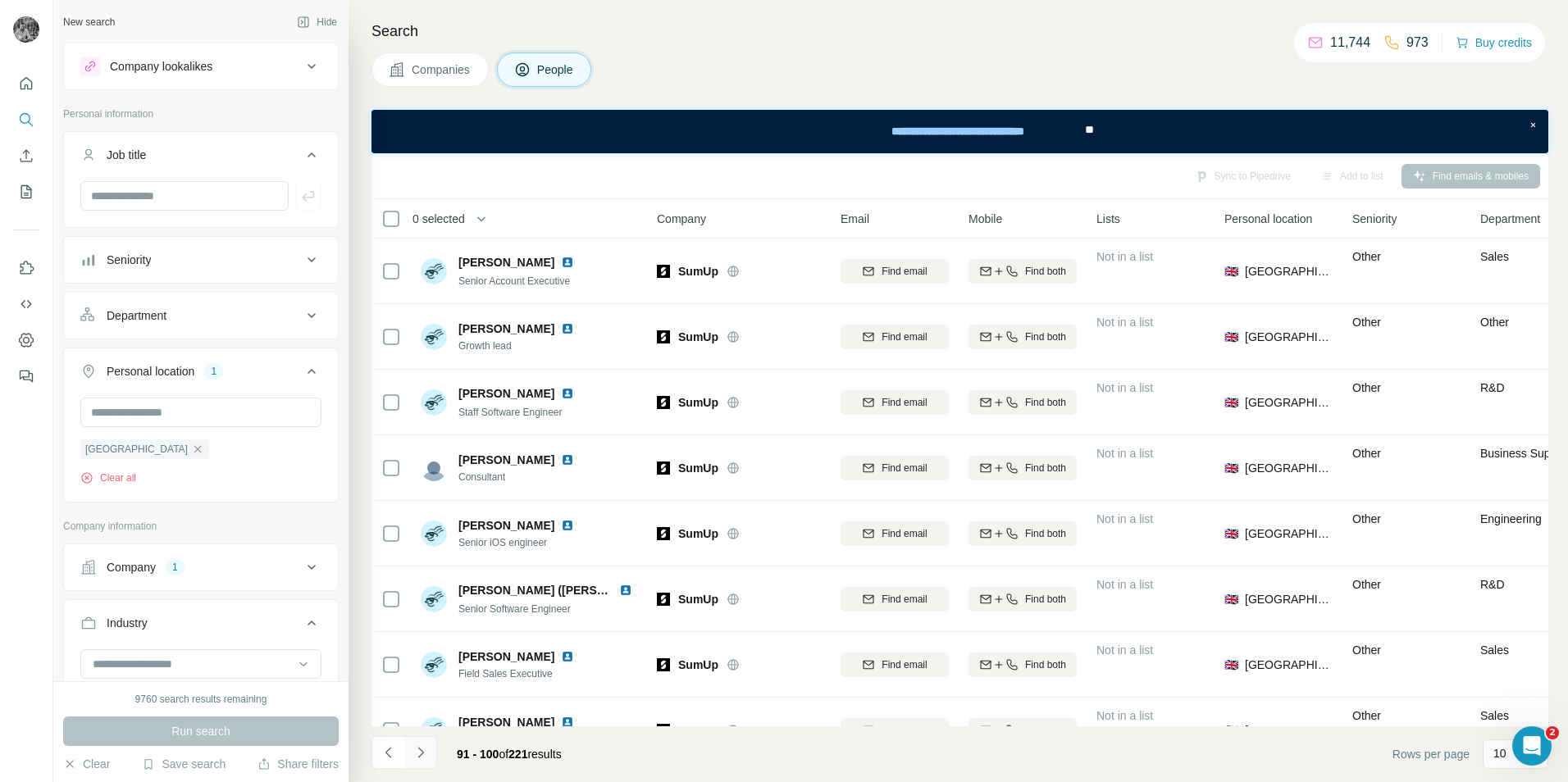
click at [420, 750] on icon "Navigate to next page" at bounding box center [421, 753] width 17 height 17
click at [421, 755] on icon "Navigate to next page" at bounding box center [420, 752] width 6 height 11
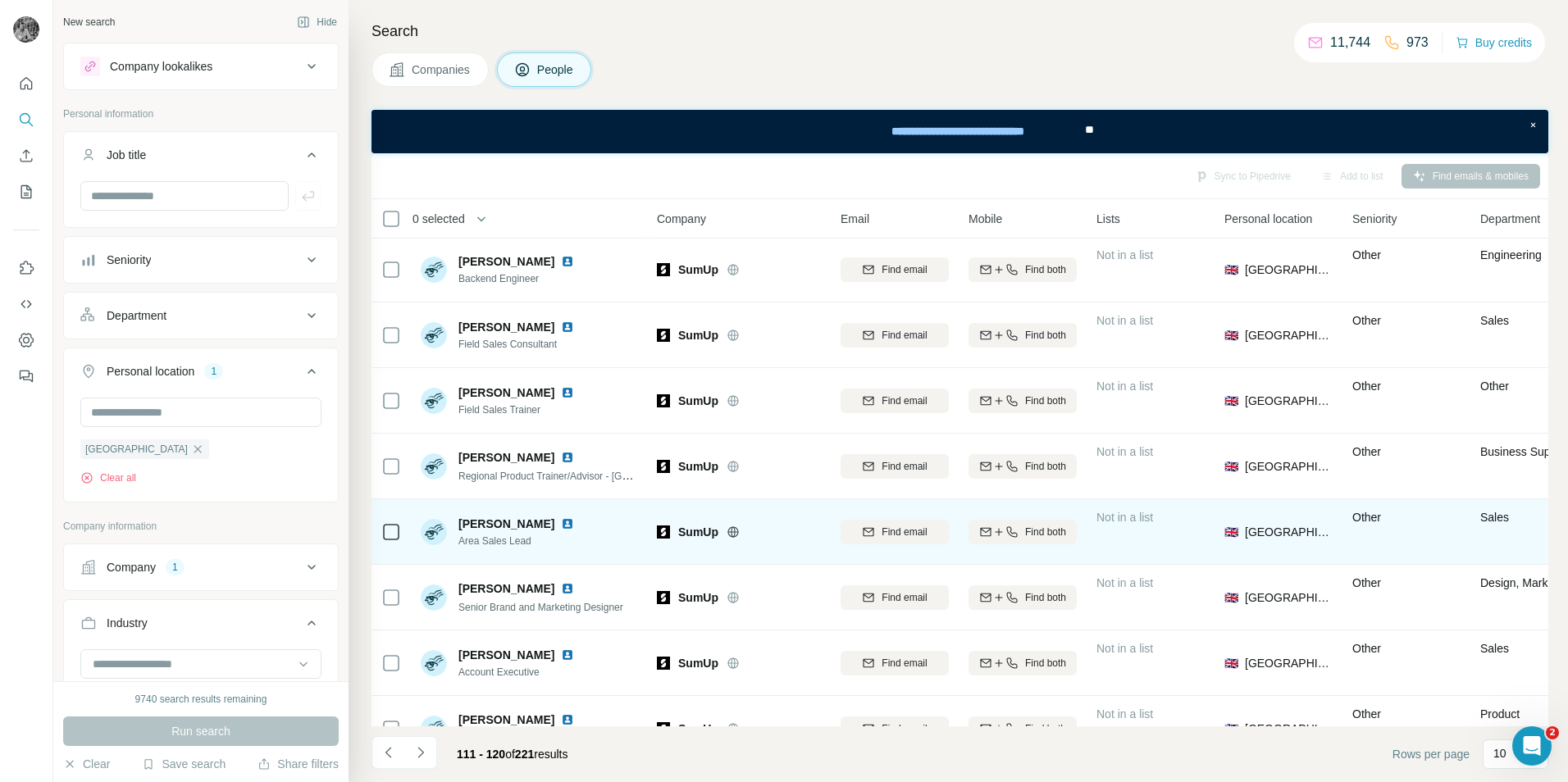
scroll to position [176, 0]
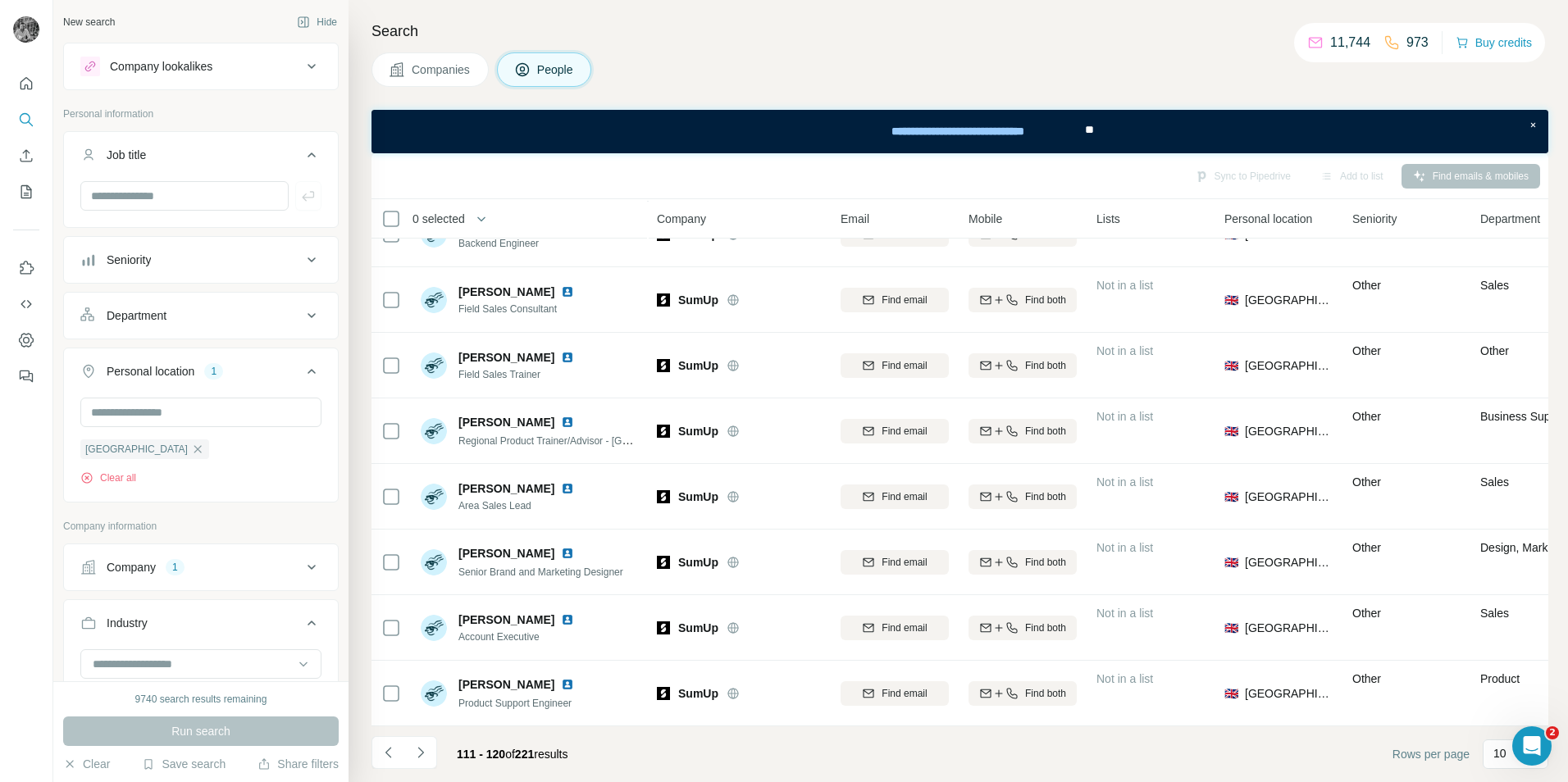
click at [422, 746] on button "Navigate to next page" at bounding box center [420, 752] width 33 height 33
click at [432, 756] on button "Navigate to next page" at bounding box center [420, 752] width 33 height 33
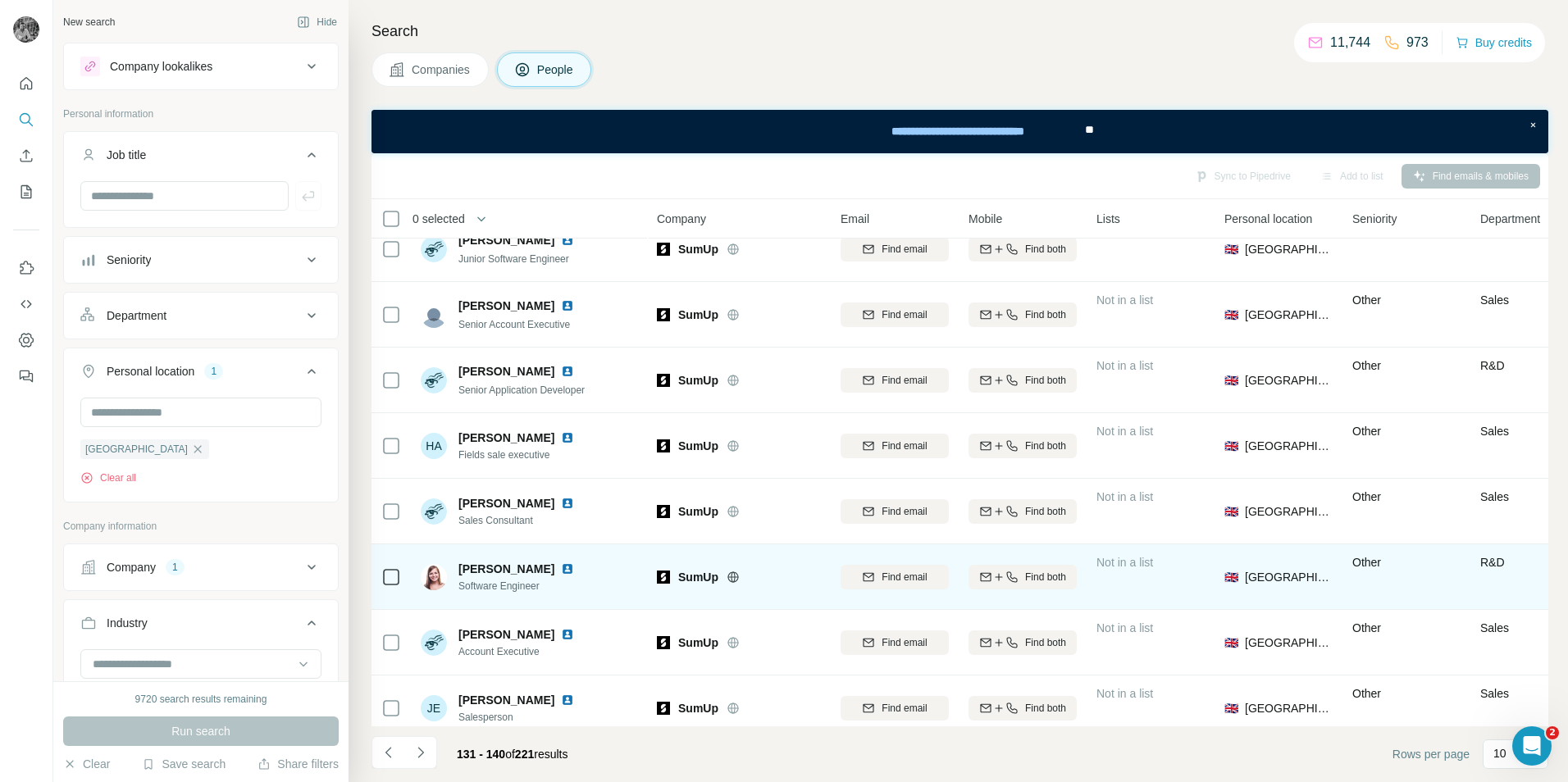
scroll to position [0, 0]
